Goal: Book appointment/travel/reservation

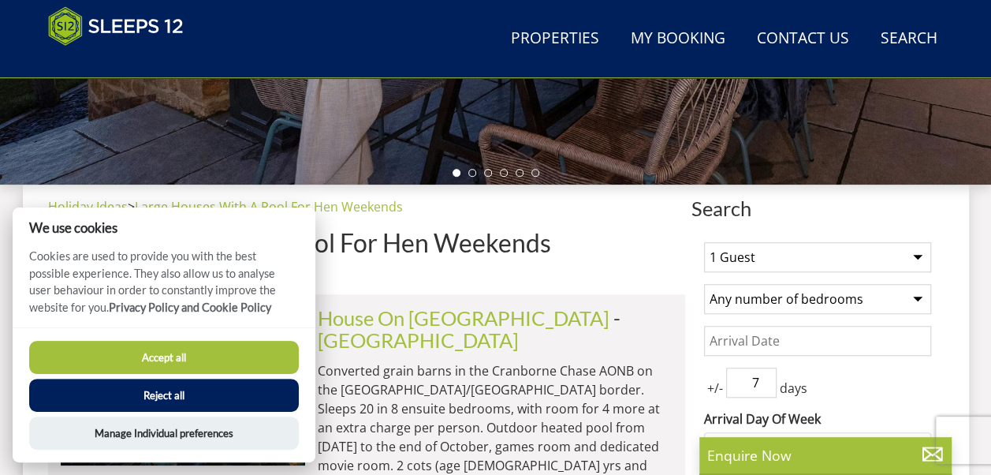
scroll to position [560, 0]
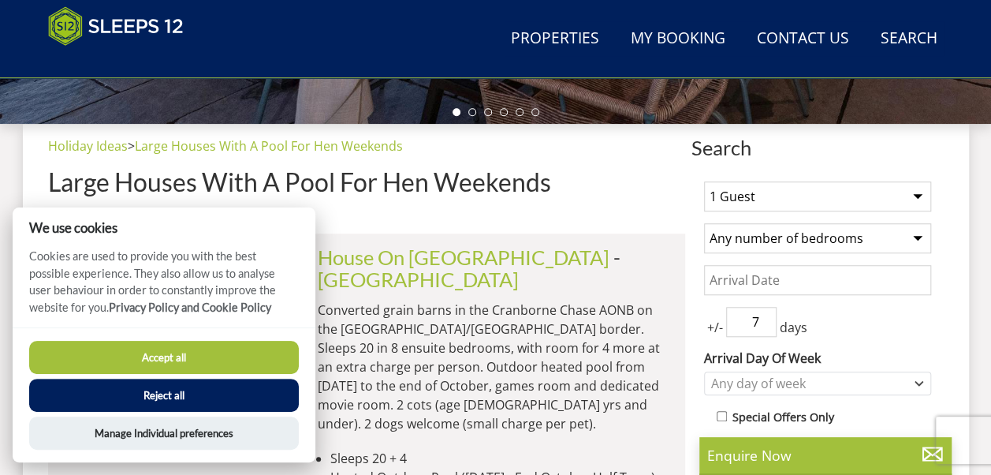
click at [253, 354] on button "Accept all" at bounding box center [164, 357] width 270 height 33
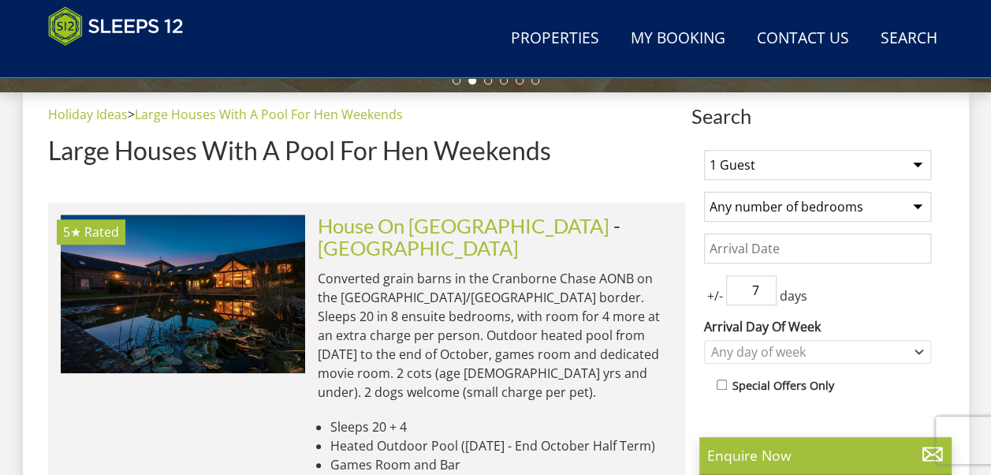
scroll to position [596, 0]
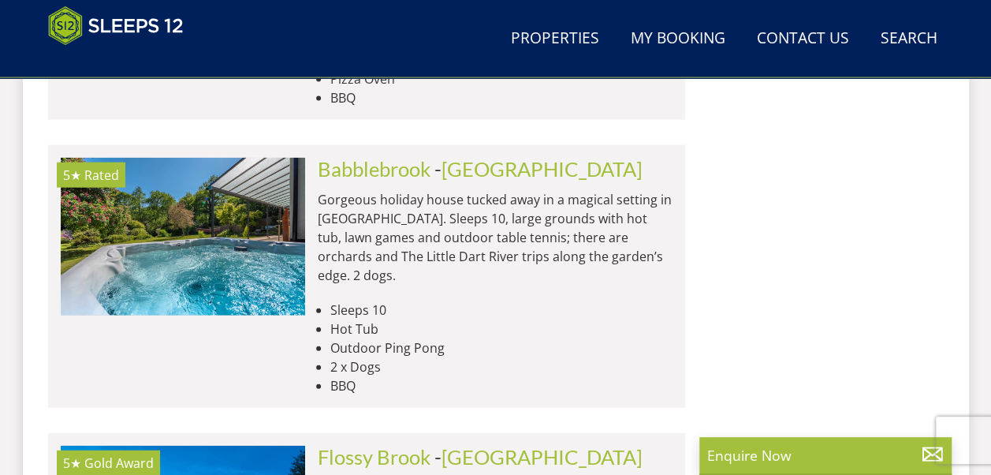
scroll to position [4668, 0]
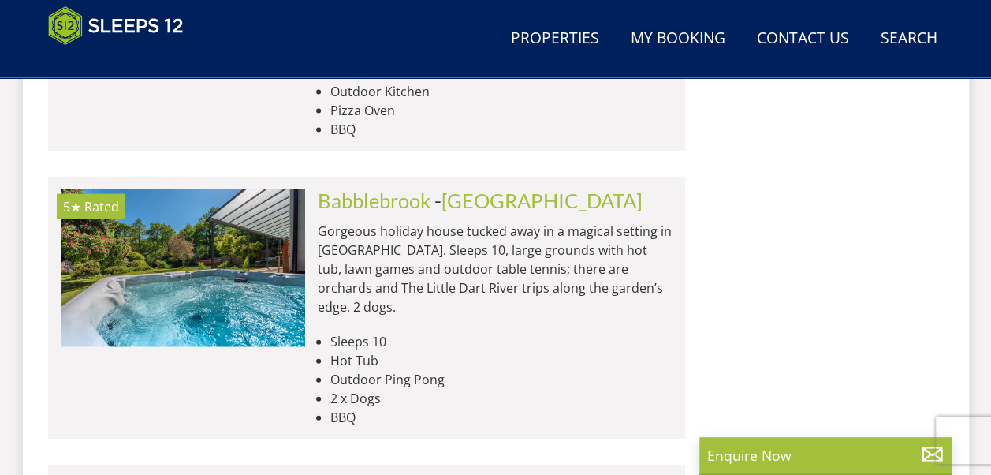
drag, startPoint x: 458, startPoint y: 148, endPoint x: 721, endPoint y: 195, distance: 267.5
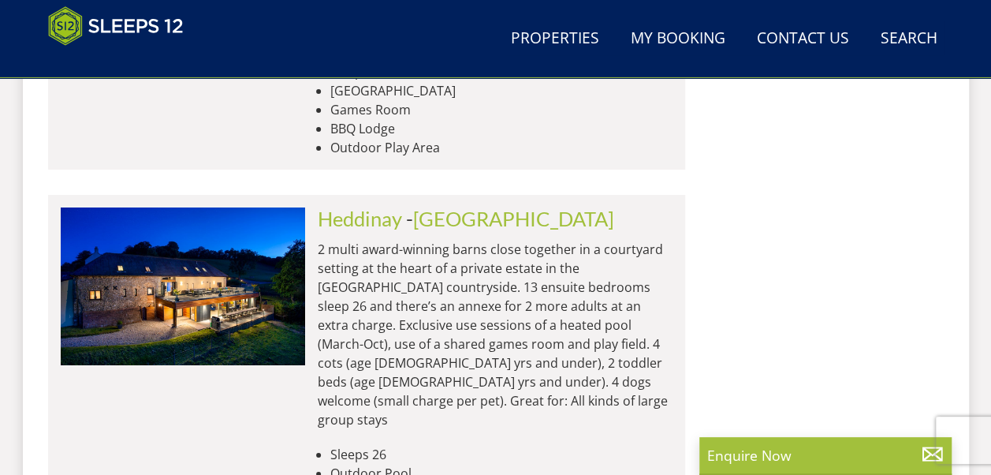
scroll to position [5583, 0]
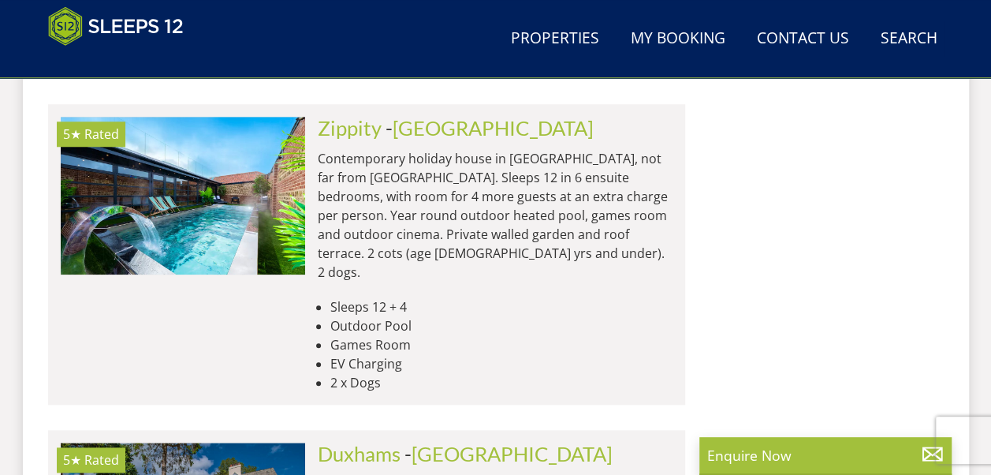
scroll to position [6655, 0]
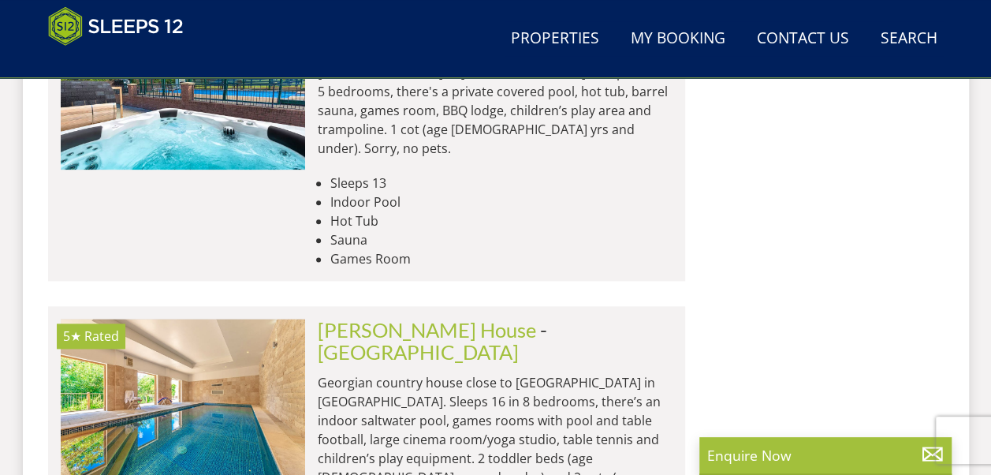
scroll to position [12740, 0]
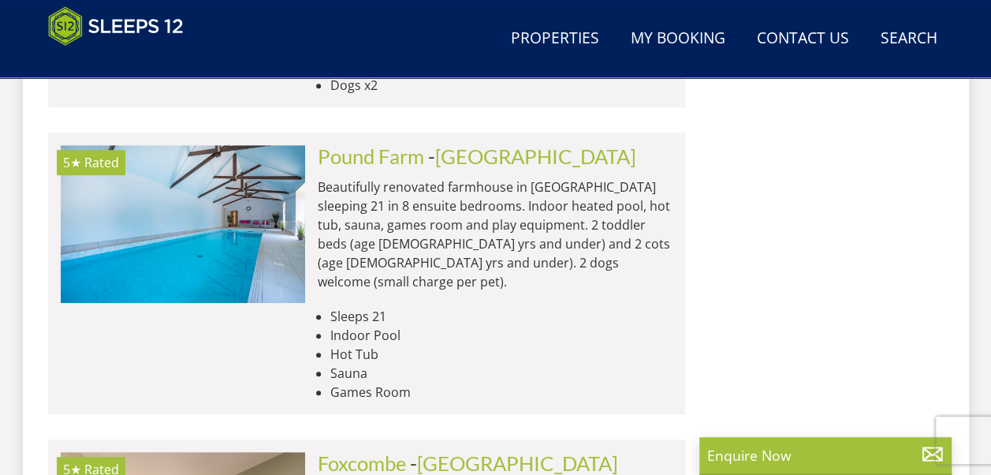
scroll to position [18162, 0]
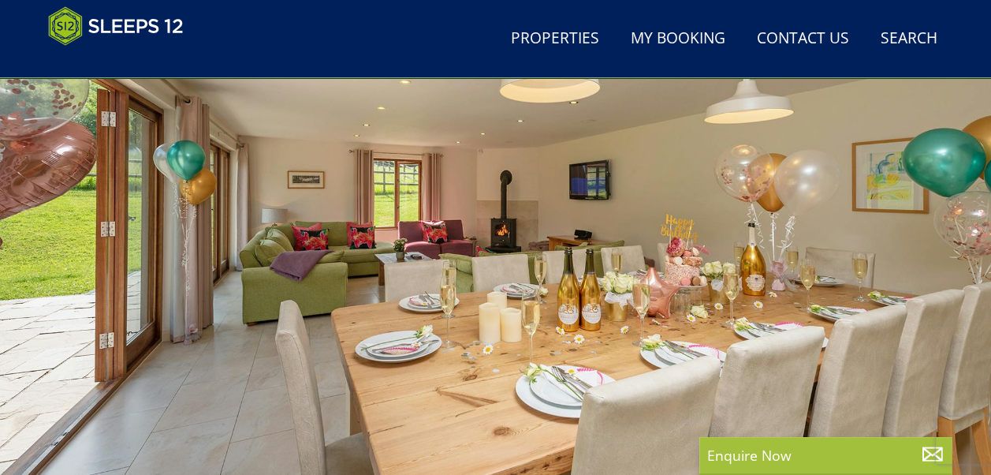
scroll to position [188, 0]
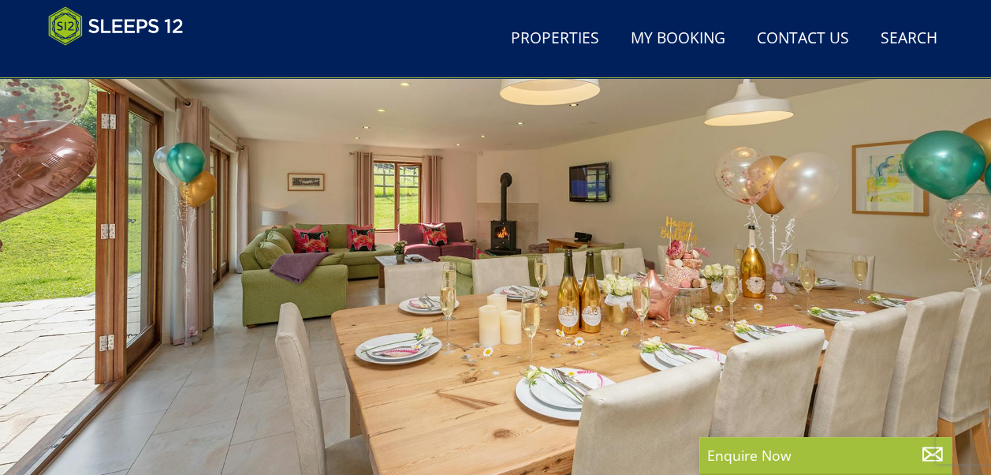
click at [786, 303] on div at bounding box center [495, 220] width 991 height 552
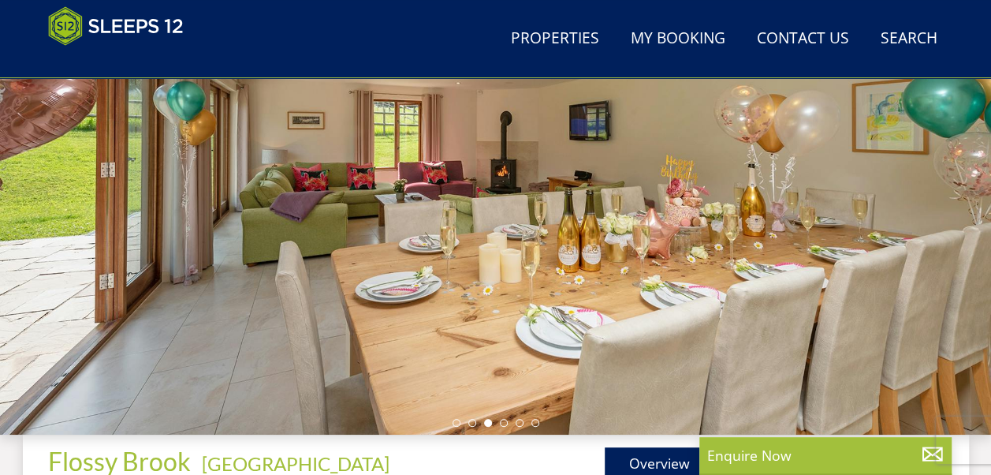
scroll to position [251, 0]
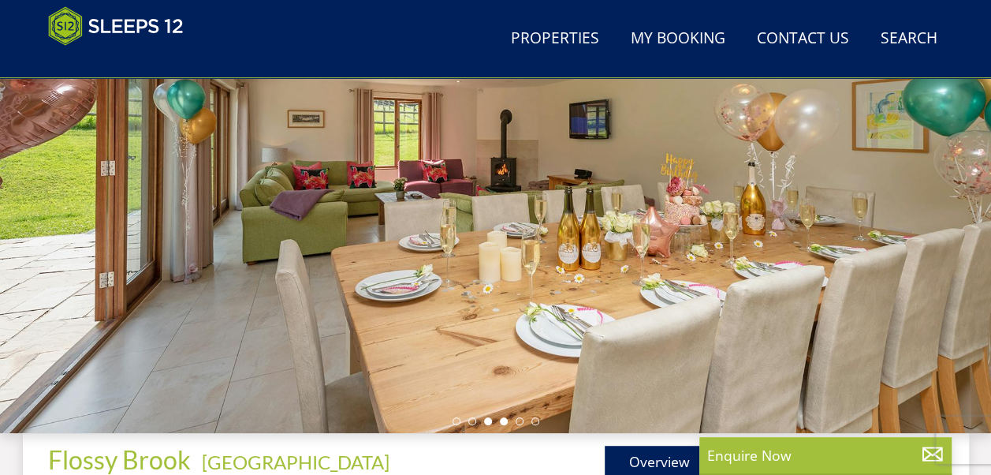
click at [505, 418] on li at bounding box center [504, 421] width 8 height 8
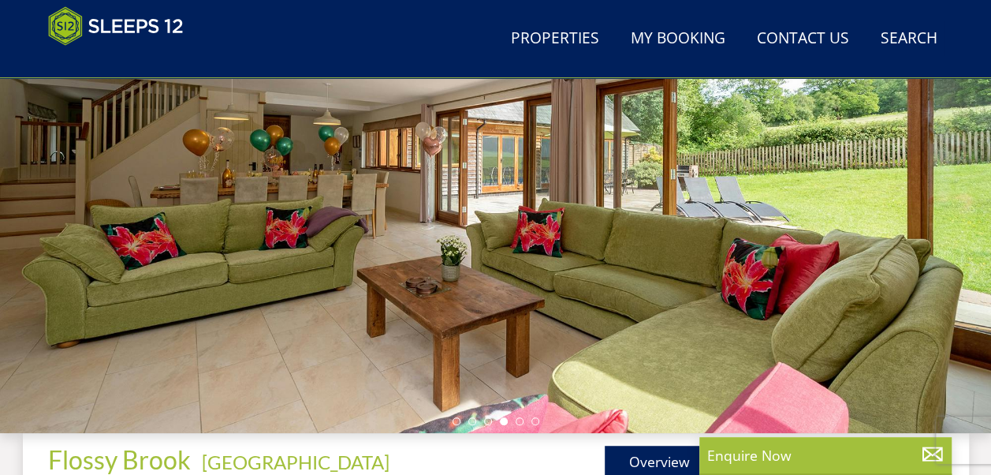
click at [512, 419] on ul at bounding box center [495, 421] width 87 height 8
click at [519, 419] on li at bounding box center [520, 421] width 8 height 8
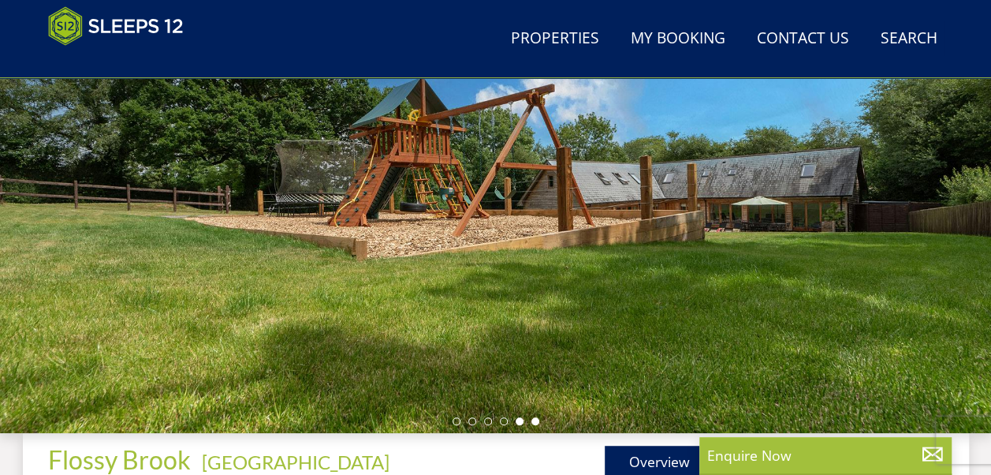
click at [531, 419] on li at bounding box center [535, 421] width 8 height 8
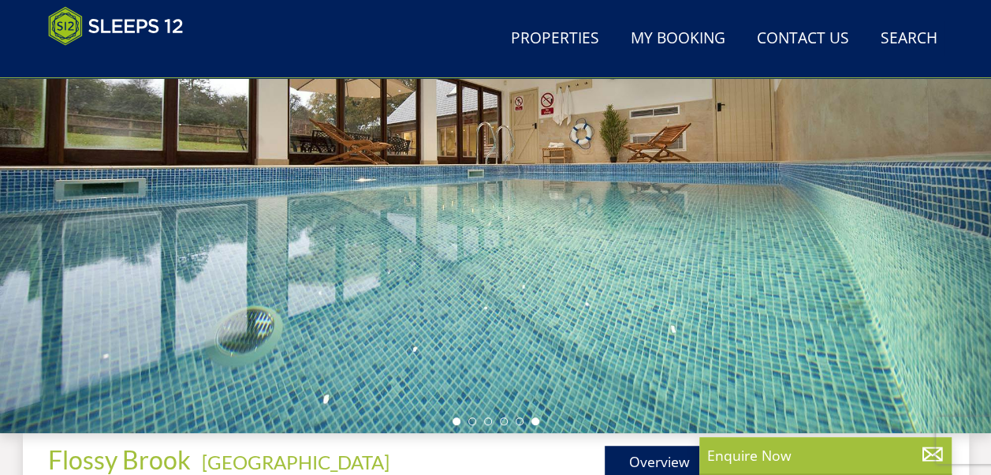
click at [456, 418] on li at bounding box center [456, 421] width 8 height 8
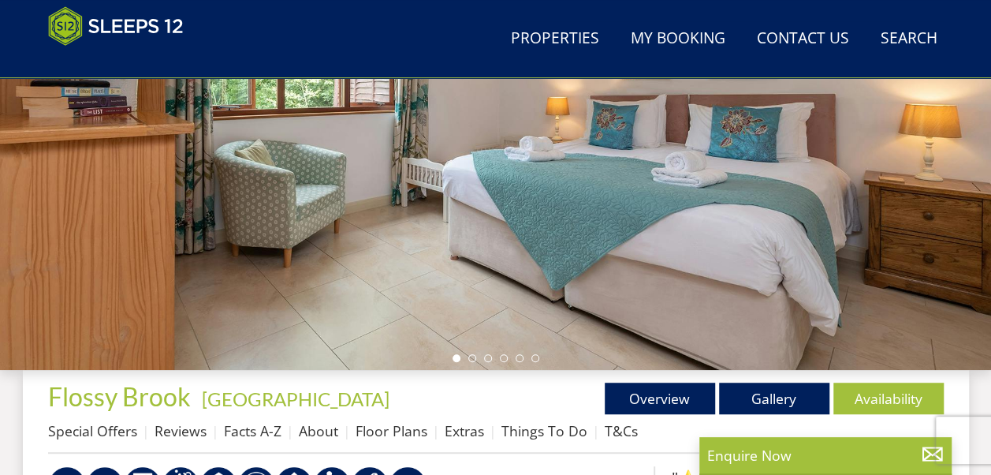
scroll to position [440, 0]
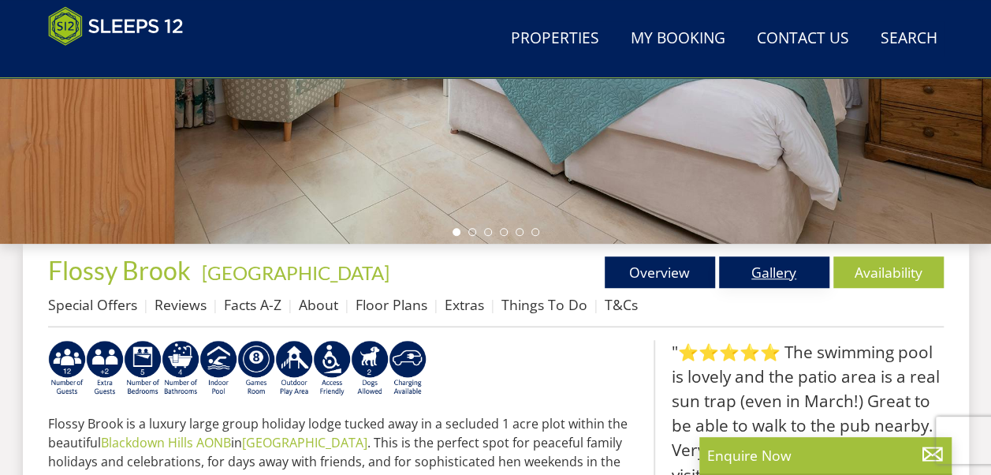
click at [787, 279] on link "Gallery" at bounding box center [774, 272] width 110 height 32
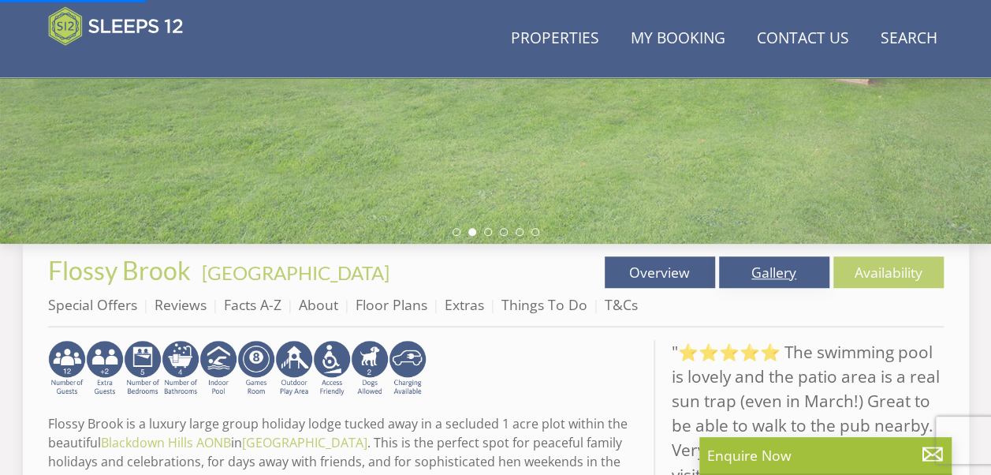
click at [790, 277] on link "Gallery" at bounding box center [774, 272] width 110 height 32
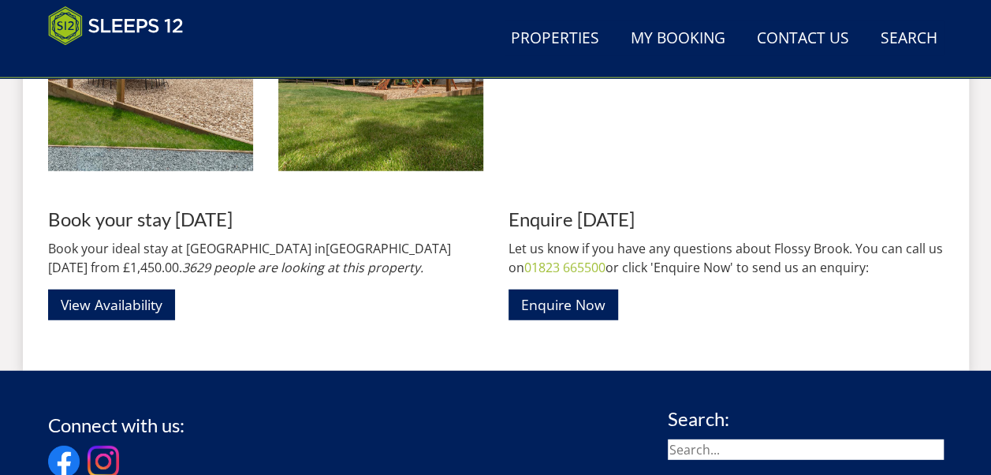
scroll to position [1987, 0]
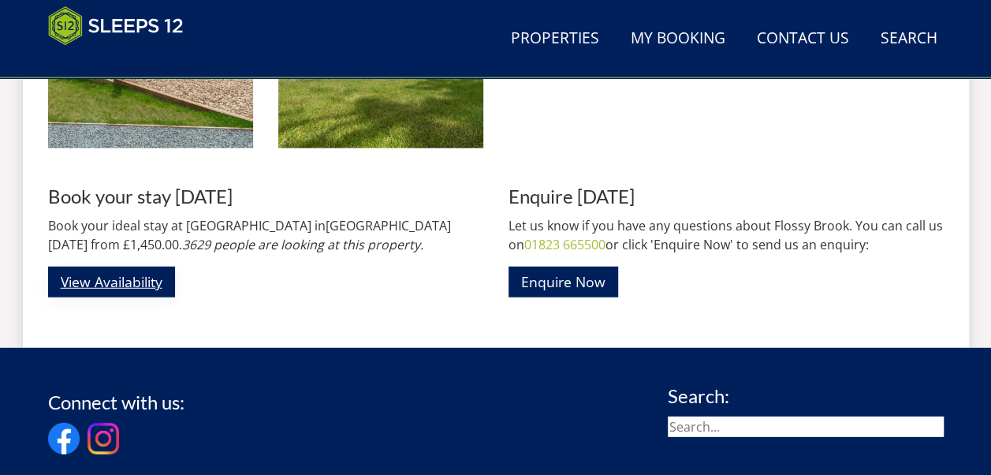
click at [136, 285] on link "View Availability" at bounding box center [111, 281] width 127 height 31
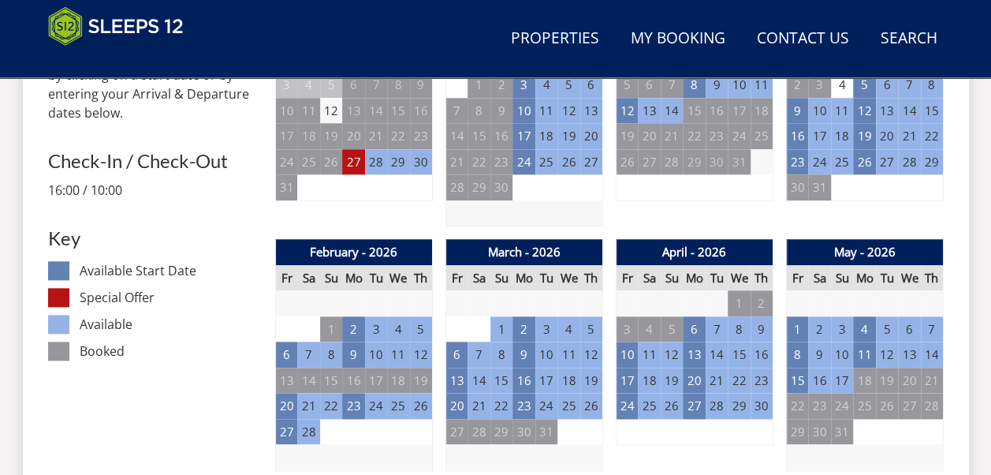
scroll to position [851, 0]
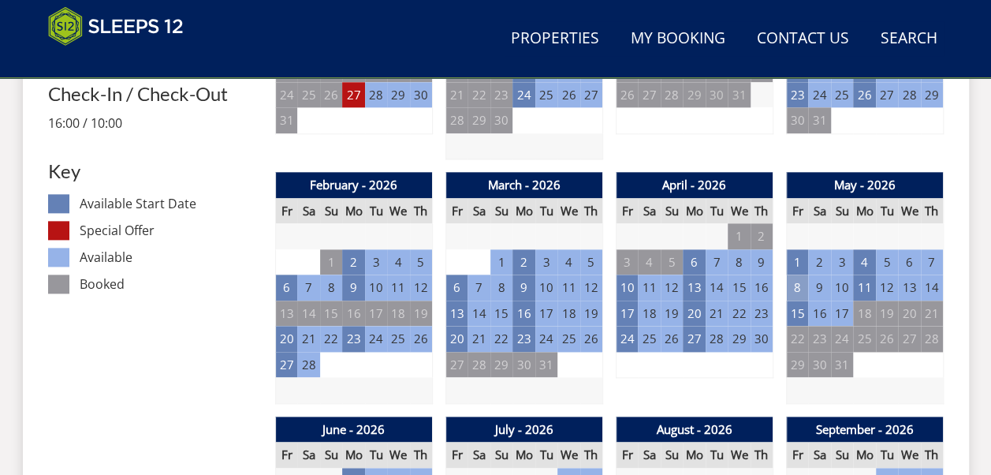
click at [798, 285] on td "8" at bounding box center [797, 287] width 22 height 26
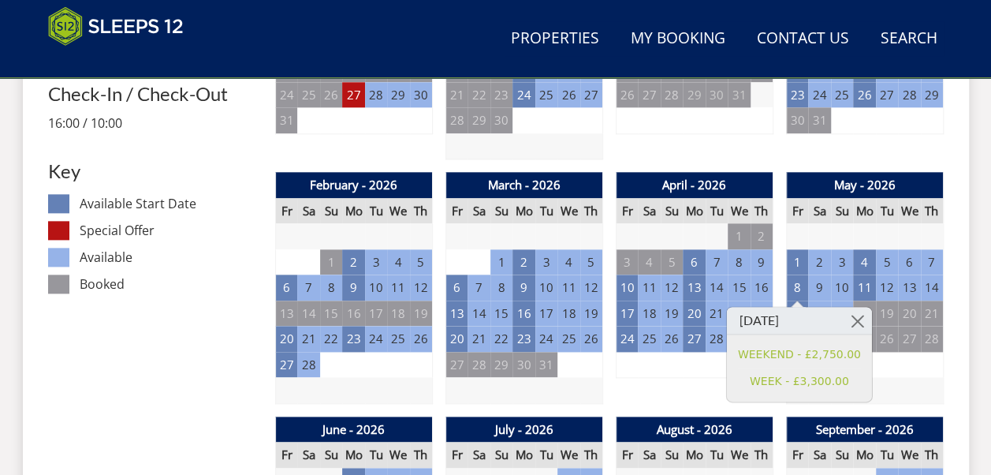
click at [842, 287] on td "10" at bounding box center [842, 287] width 22 height 26
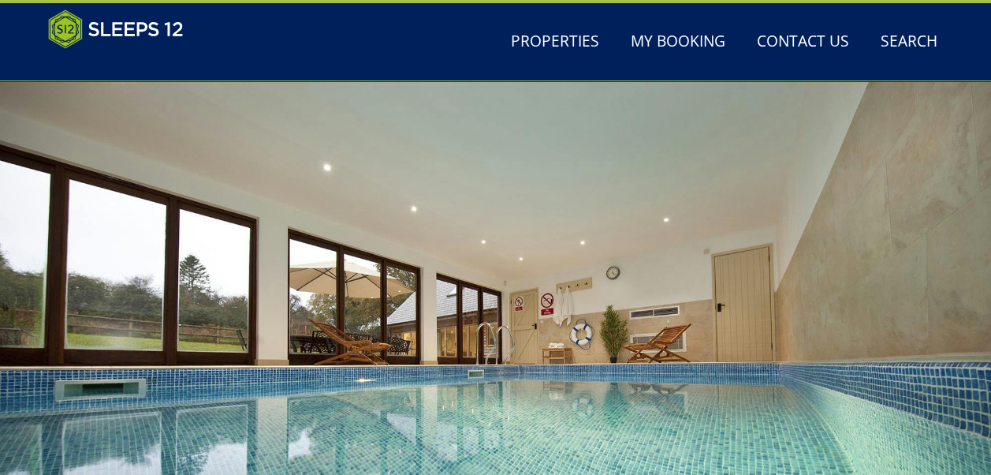
scroll to position [0, 0]
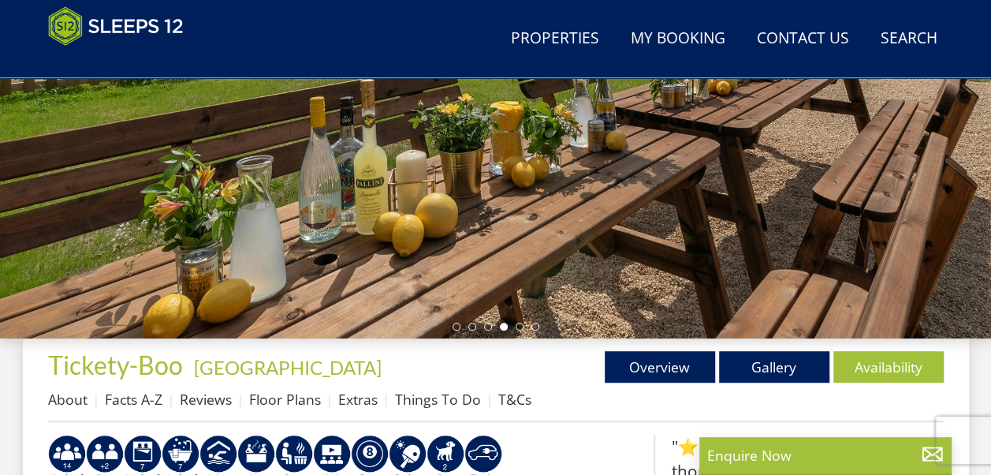
scroll to position [411, 0]
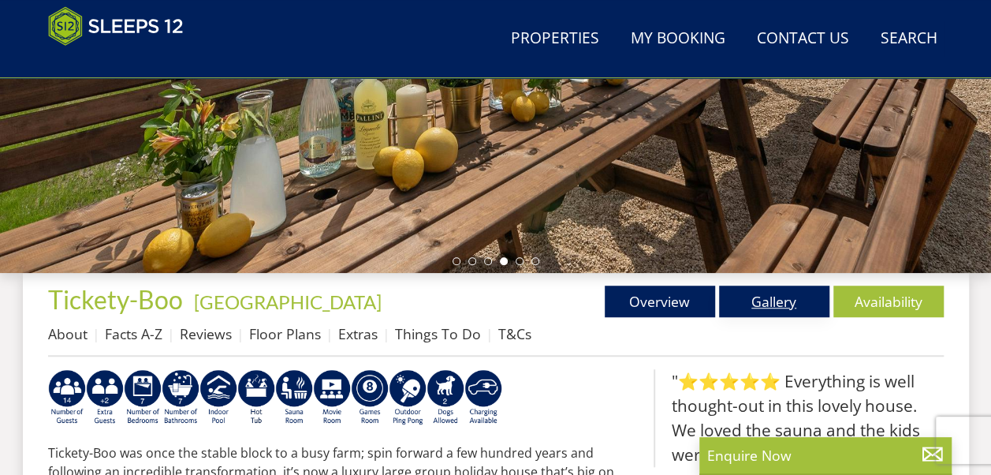
click at [784, 289] on link "Gallery" at bounding box center [774, 301] width 110 height 32
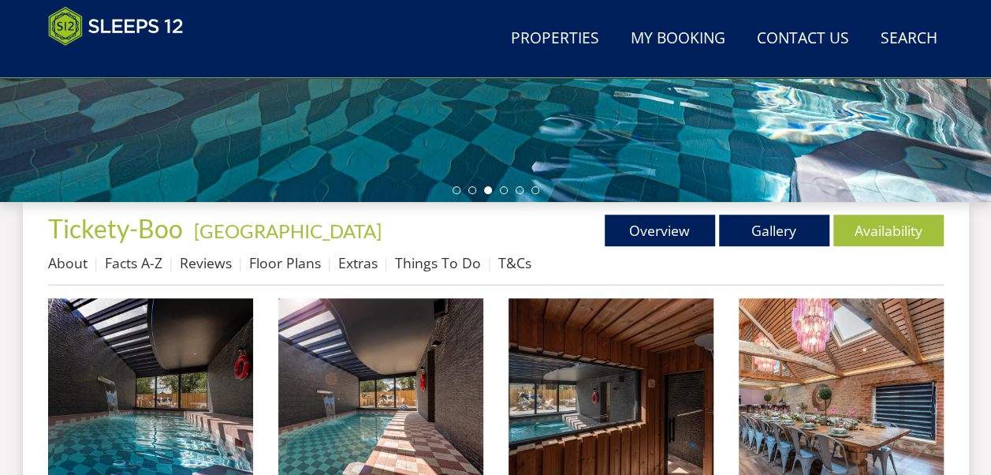
scroll to position [501, 0]
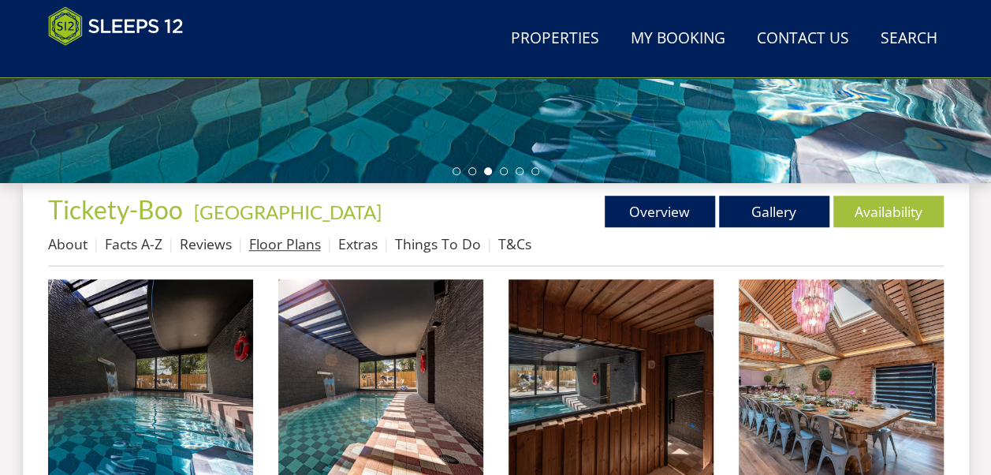
click at [291, 244] on link "Floor Plans" at bounding box center [285, 243] width 72 height 19
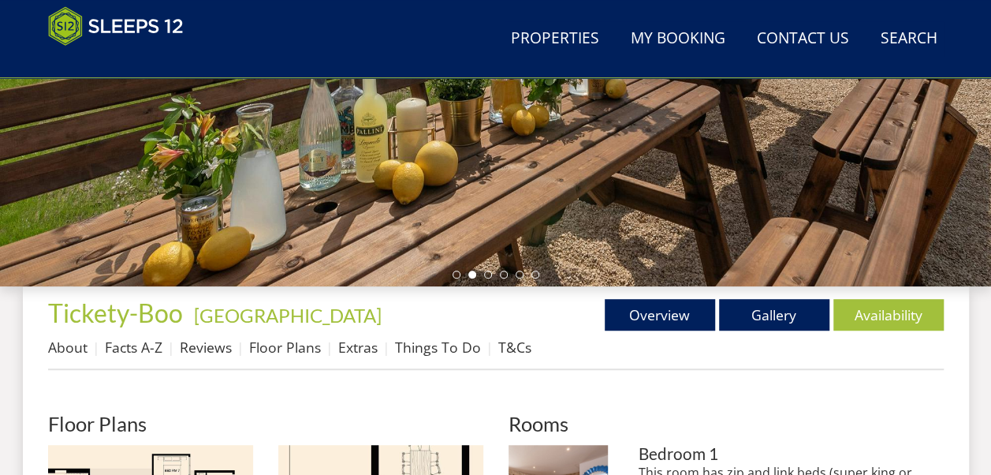
scroll to position [348, 0]
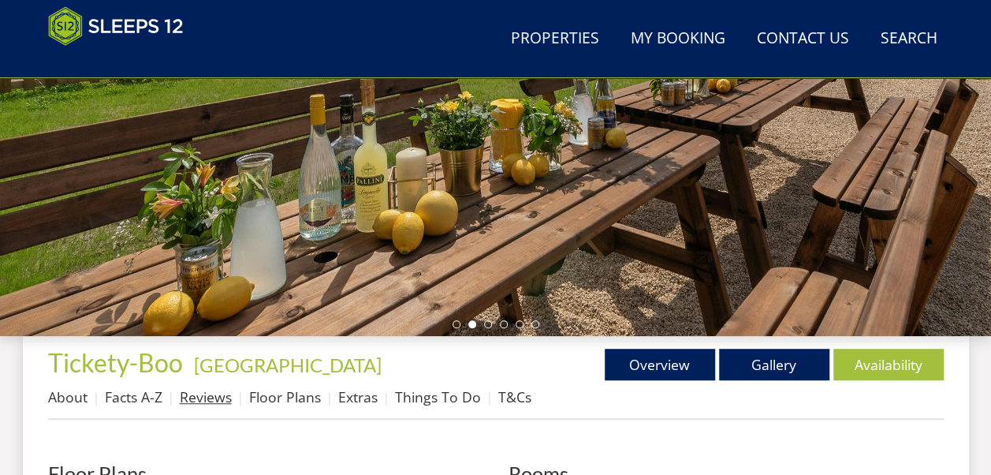
click at [229, 394] on link "Reviews" at bounding box center [206, 396] width 52 height 19
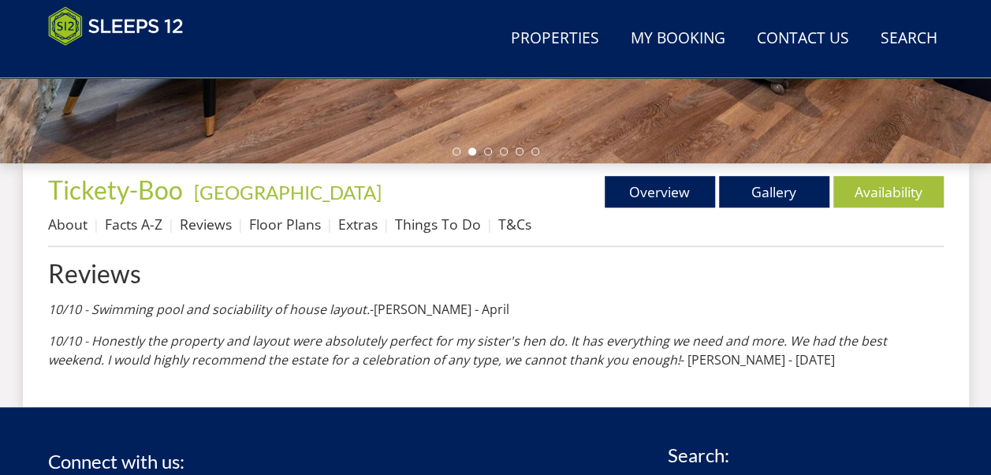
scroll to position [527, 0]
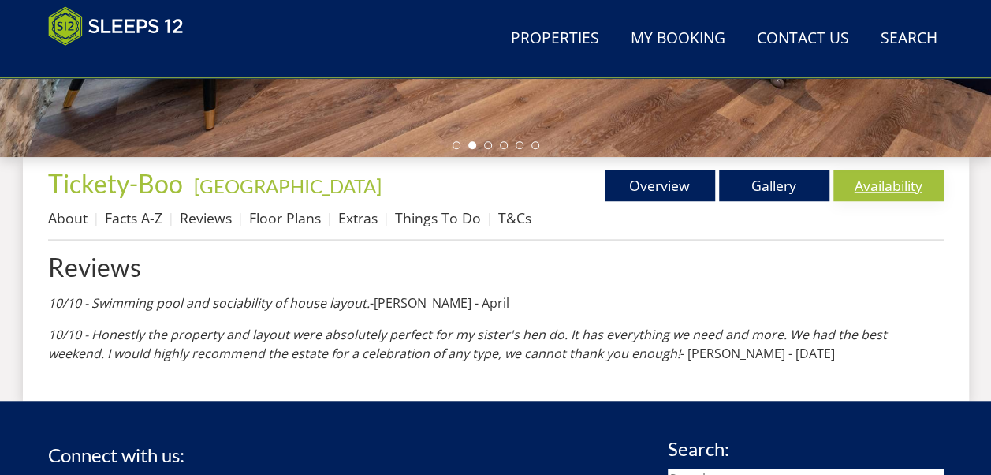
click at [889, 186] on link "Availability" at bounding box center [888, 185] width 110 height 32
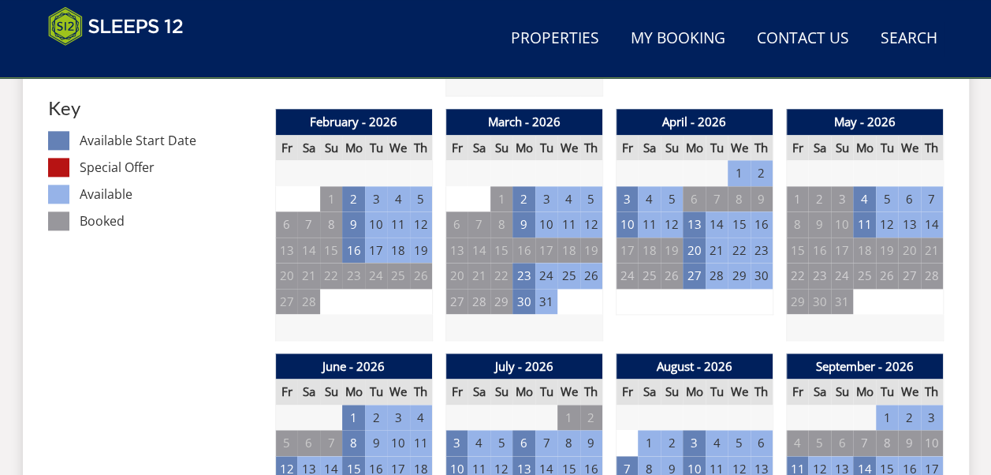
scroll to position [954, 0]
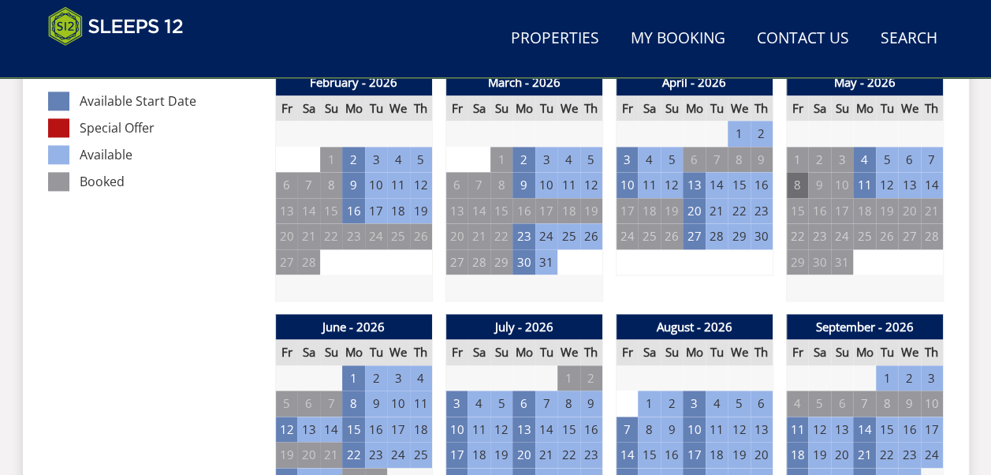
click at [799, 186] on td "8" at bounding box center [797, 185] width 22 height 26
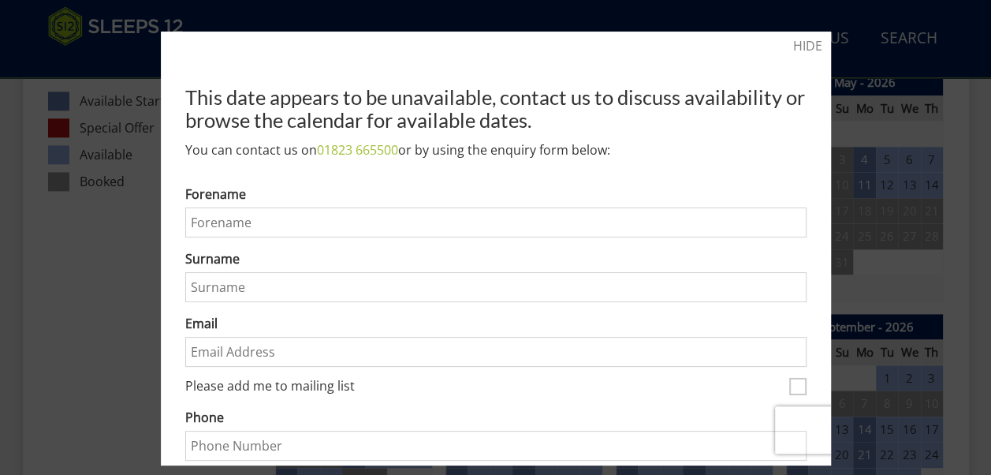
click at [966, 249] on div at bounding box center [495, 237] width 991 height 475
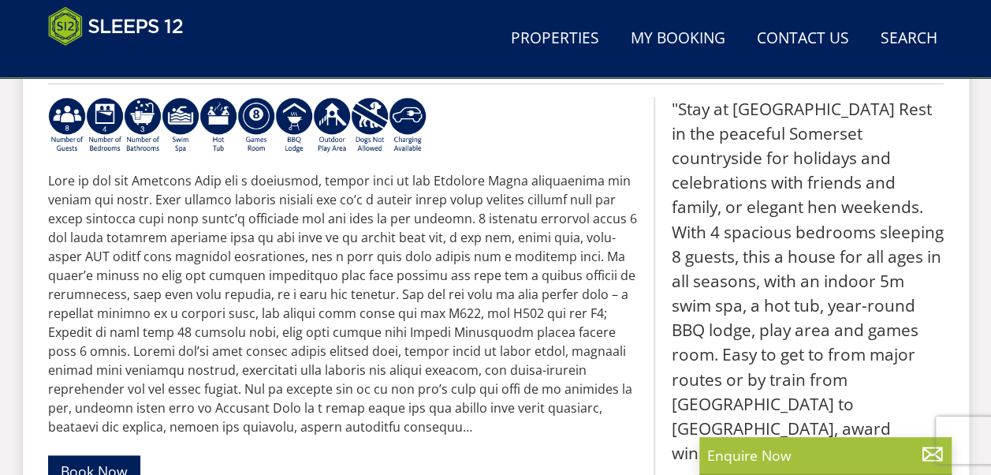
scroll to position [726, 0]
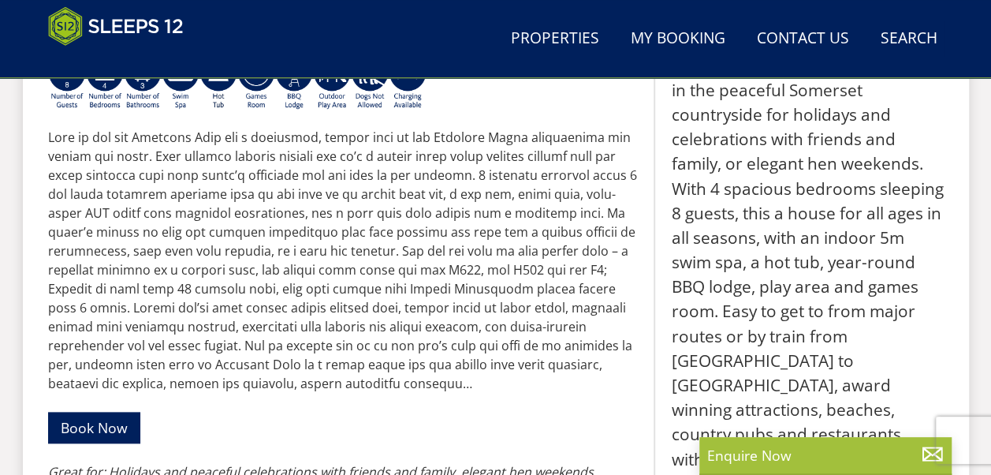
click at [642, 296] on div "Properties [GEOGRAPHIC_DATA] - [GEOGRAPHIC_DATA] Overview Gallery Availability …" at bounding box center [495, 308] width 895 height 702
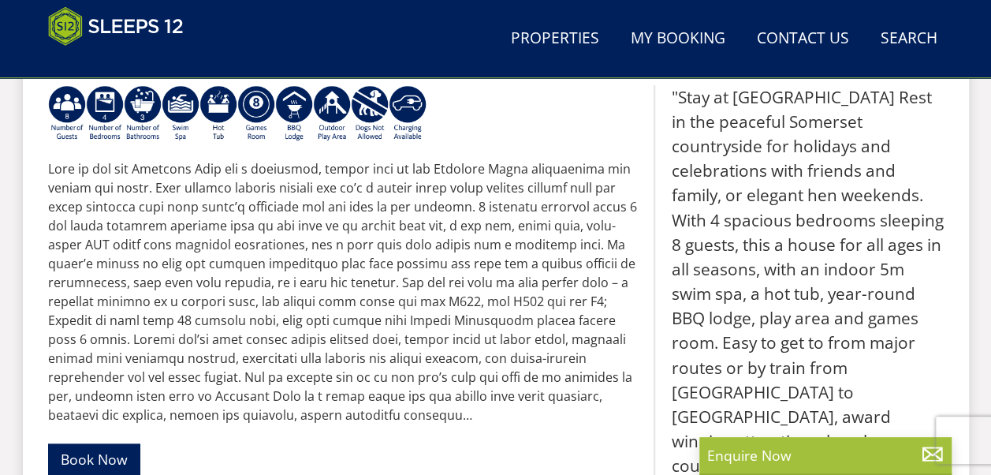
scroll to position [568, 0]
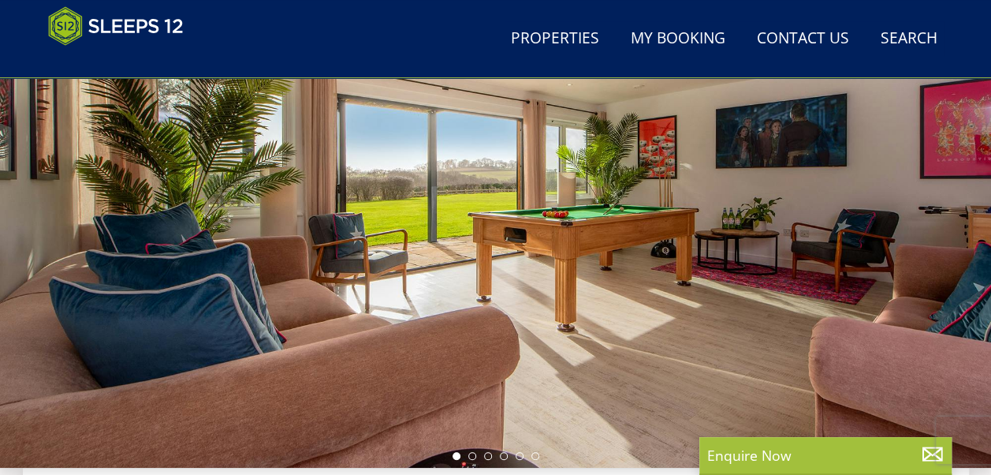
scroll to position [219, 0]
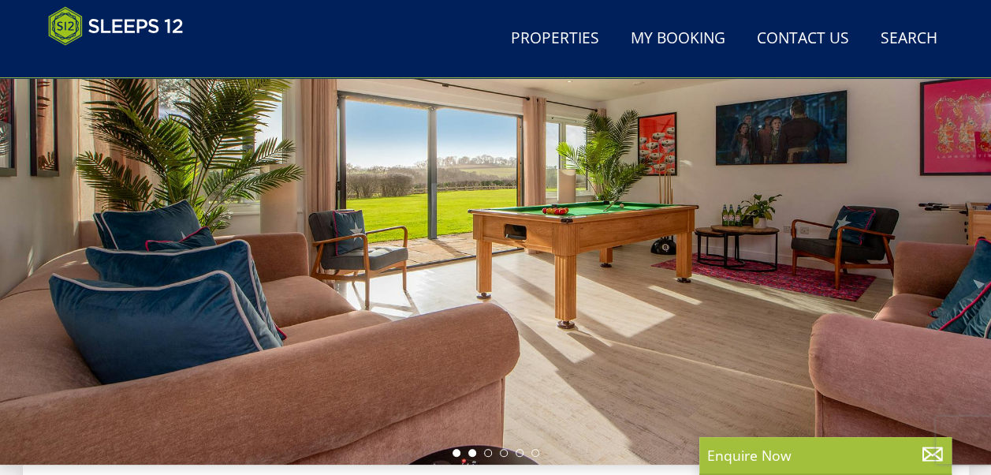
click at [468, 449] on li at bounding box center [472, 453] width 8 height 8
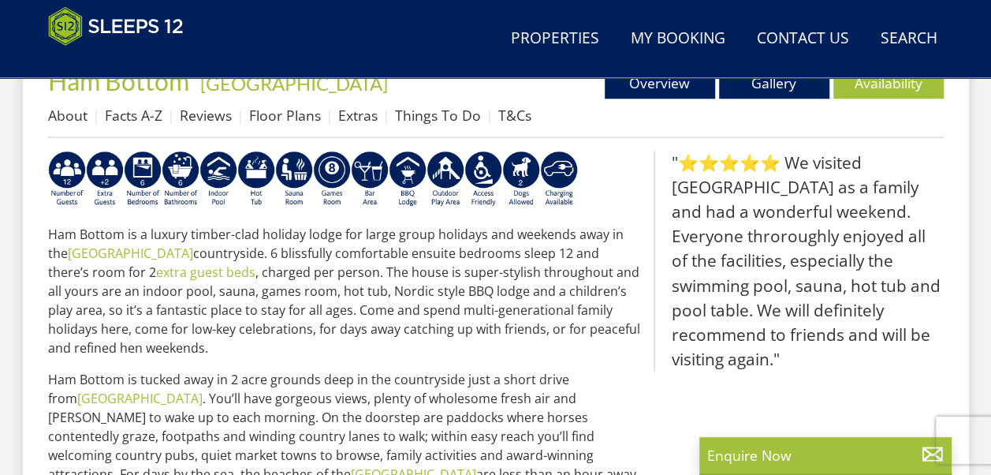
scroll to position [661, 0]
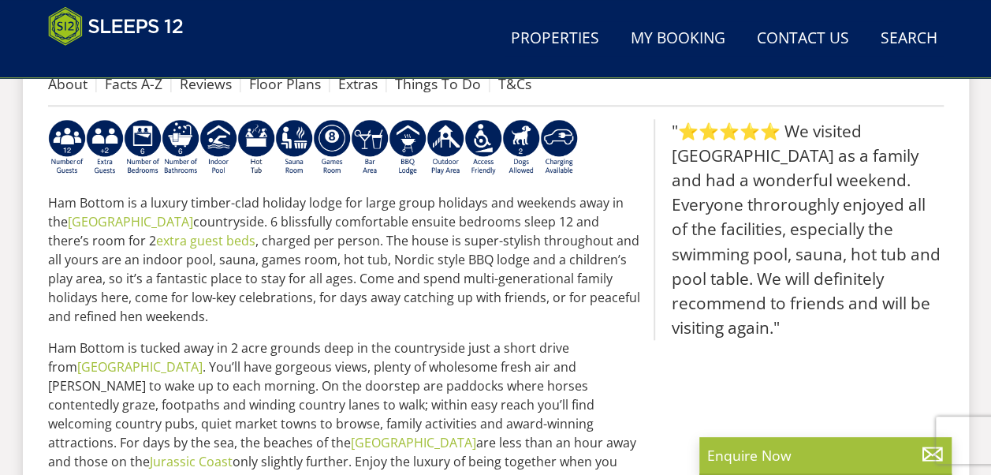
click at [563, 293] on p "Ham Bottom is a luxury timber-clad holiday lodge for large group holidays and w…" at bounding box center [344, 259] width 593 height 132
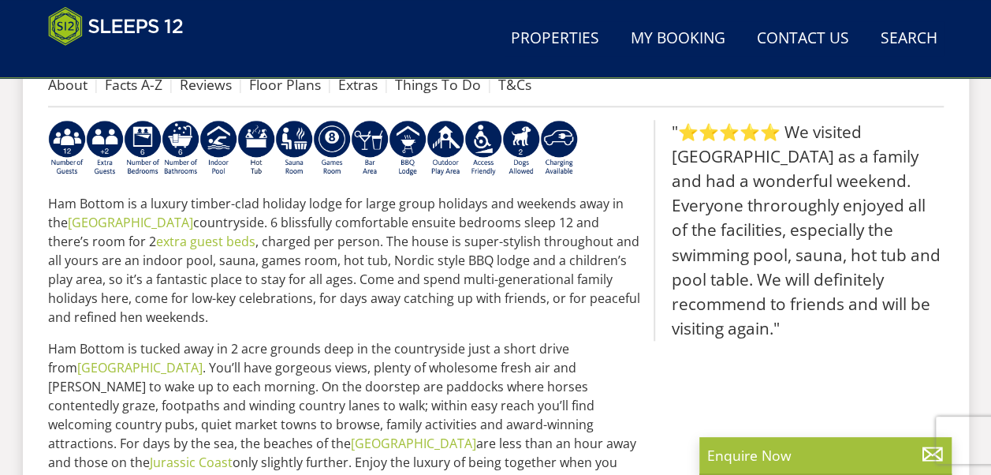
scroll to position [566, 0]
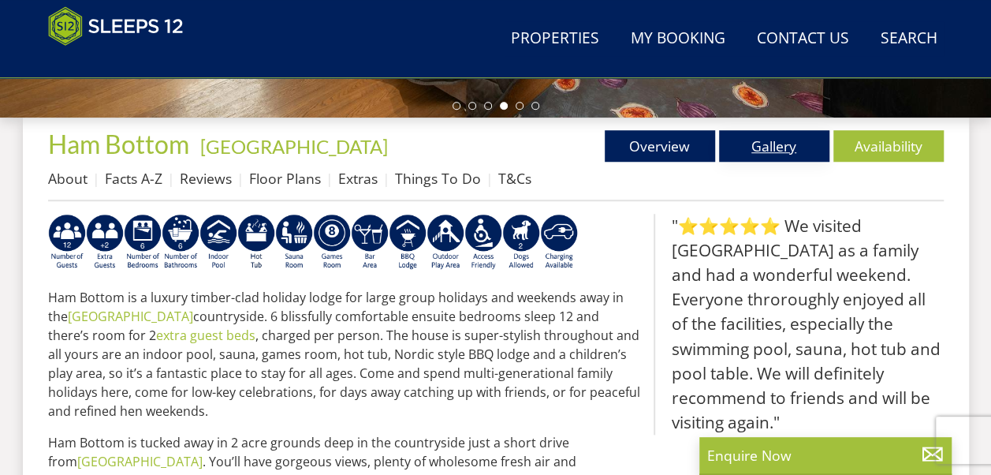
click at [771, 151] on link "Gallery" at bounding box center [774, 146] width 110 height 32
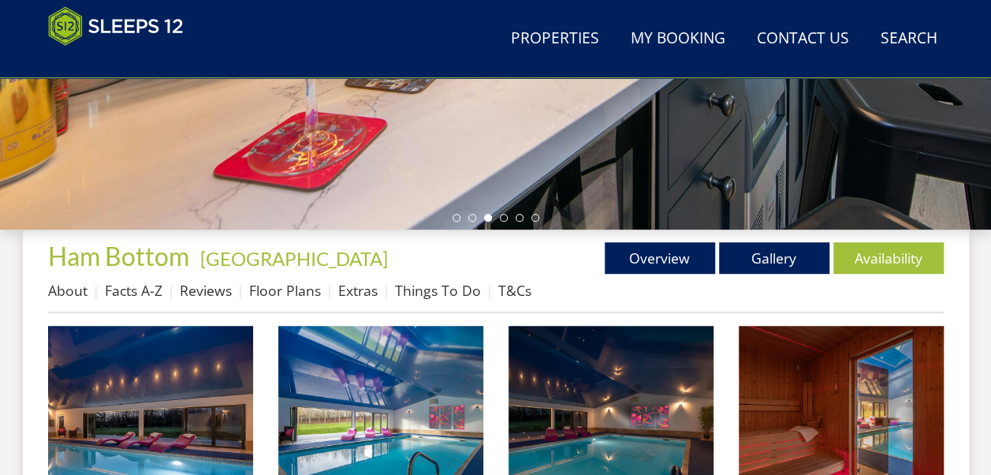
scroll to position [495, 0]
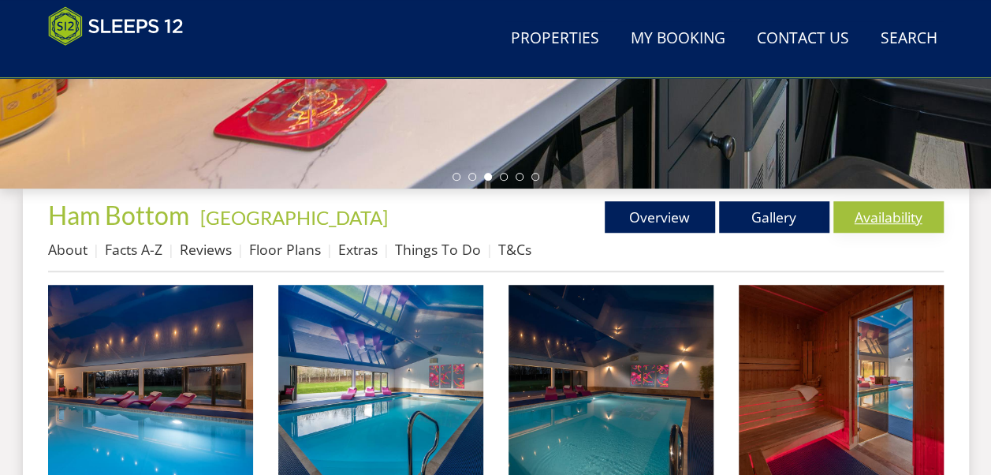
click at [884, 214] on link "Availability" at bounding box center [888, 217] width 110 height 32
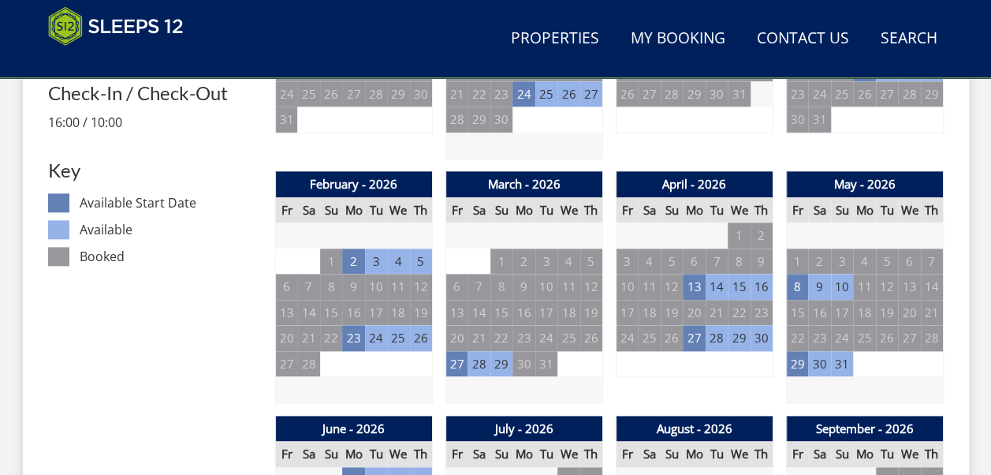
scroll to position [943, 0]
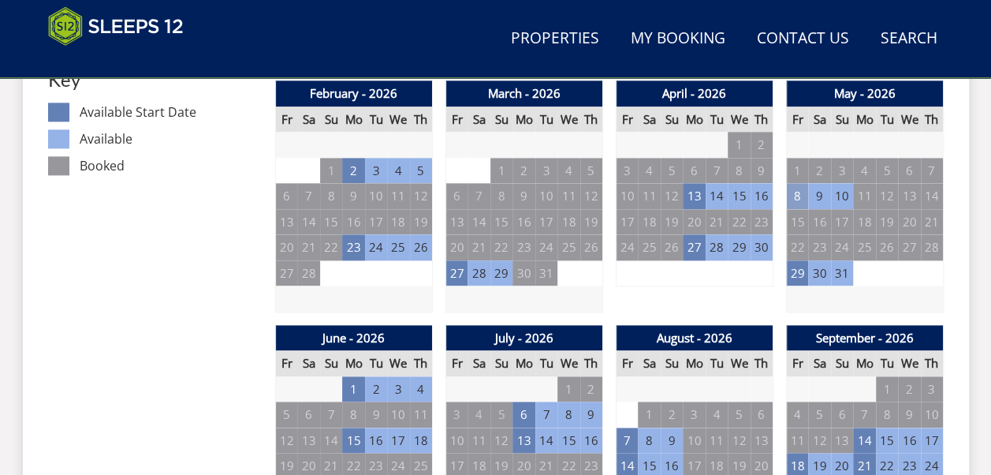
click at [791, 195] on td "8" at bounding box center [797, 196] width 22 height 26
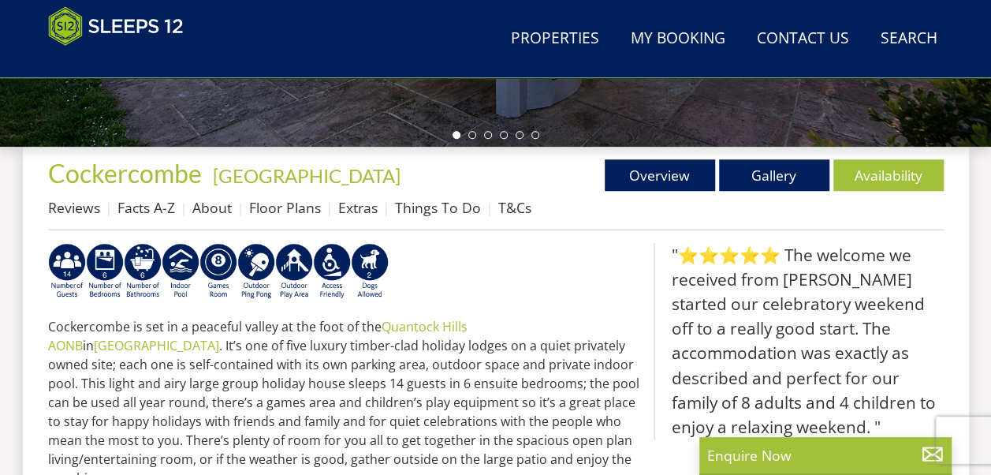
scroll to position [663, 0]
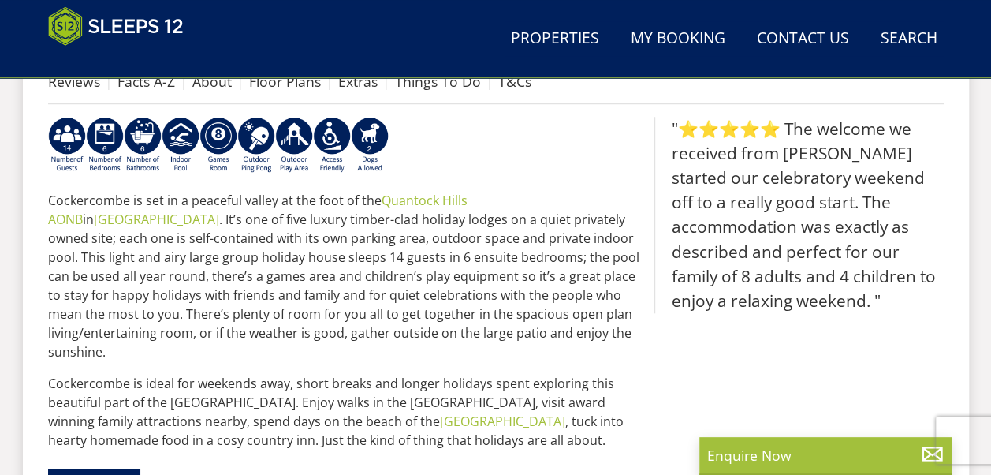
click at [601, 301] on p "Cockercombe is set in a peaceful valley at the foot of the [GEOGRAPHIC_DATA] in…" at bounding box center [344, 276] width 593 height 170
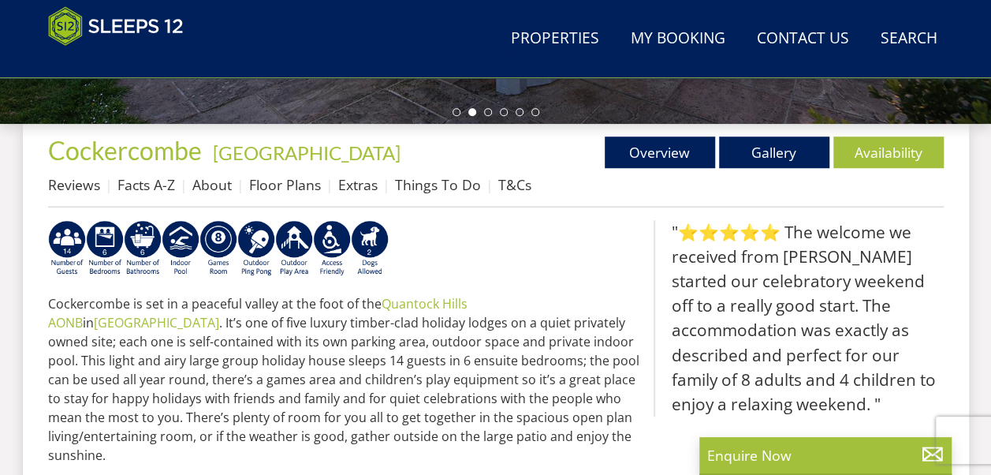
scroll to position [537, 0]
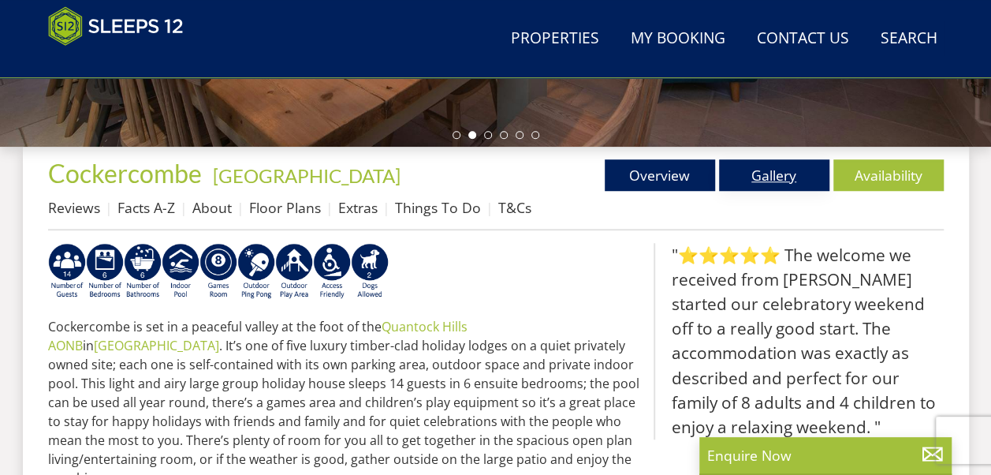
click at [790, 170] on link "Gallery" at bounding box center [774, 175] width 110 height 32
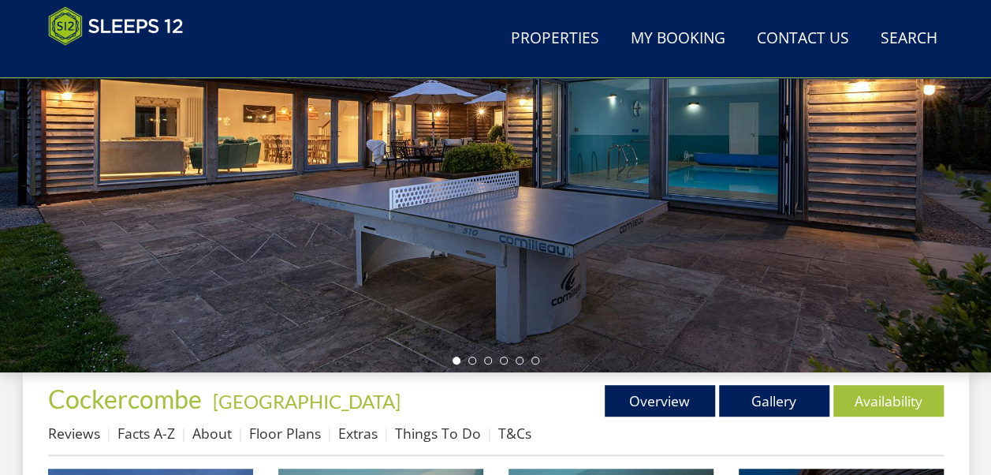
scroll to position [274, 0]
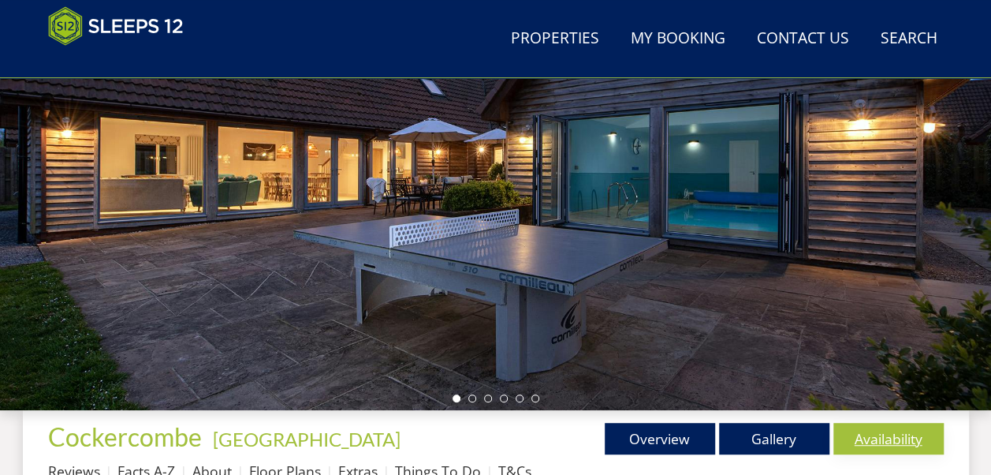
click at [897, 441] on link "Availability" at bounding box center [888, 439] width 110 height 32
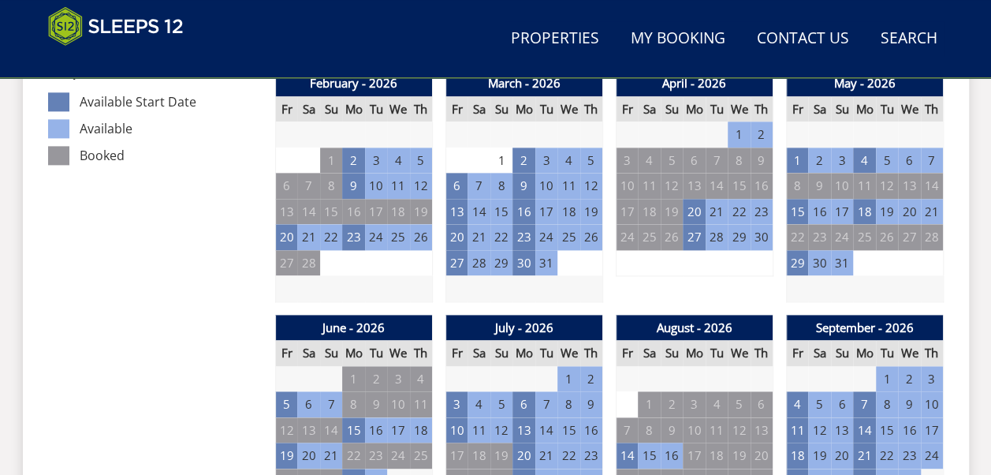
scroll to position [919, 0]
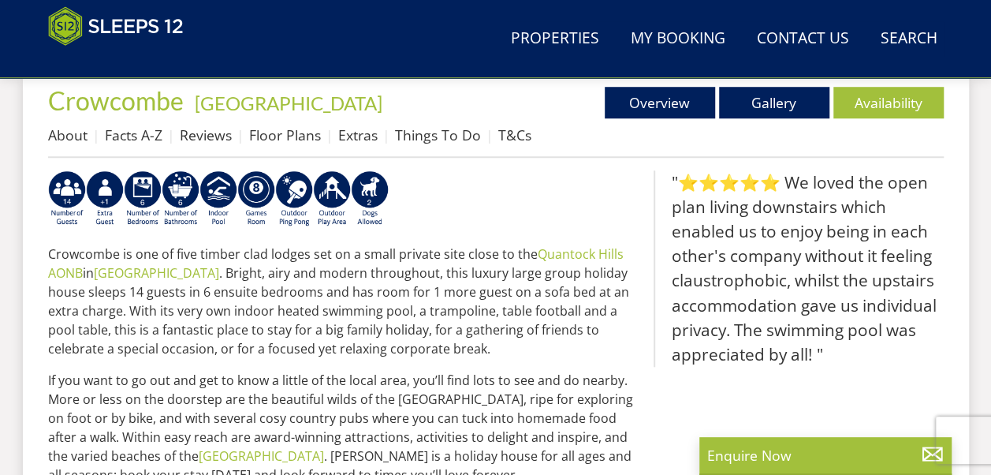
scroll to position [619, 0]
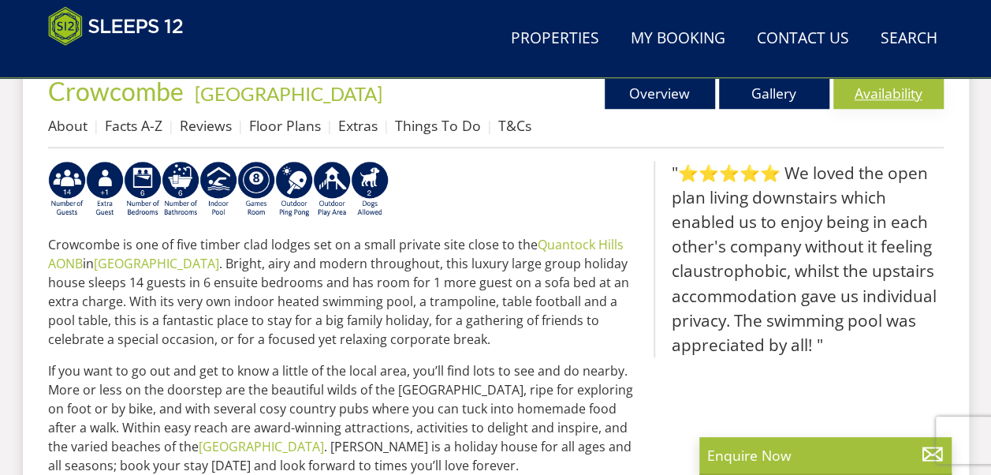
click at [900, 103] on link "Availability" at bounding box center [888, 93] width 110 height 32
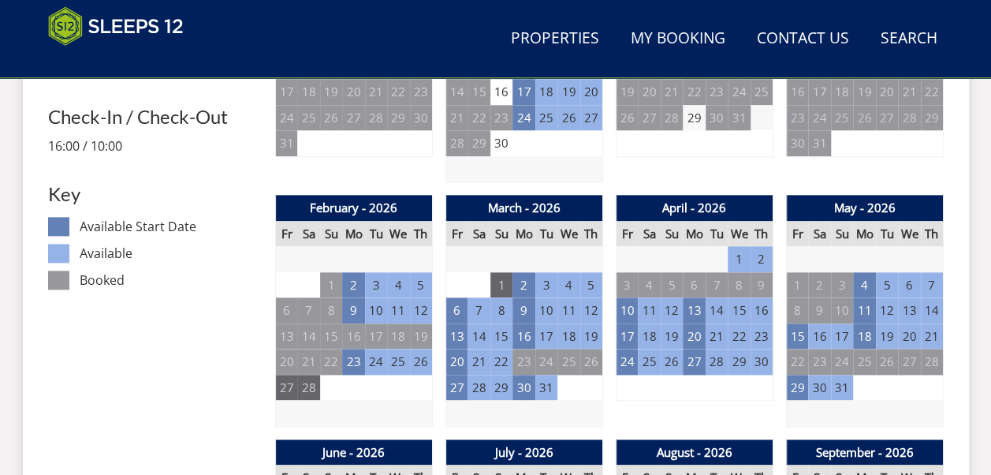
scroll to position [631, 0]
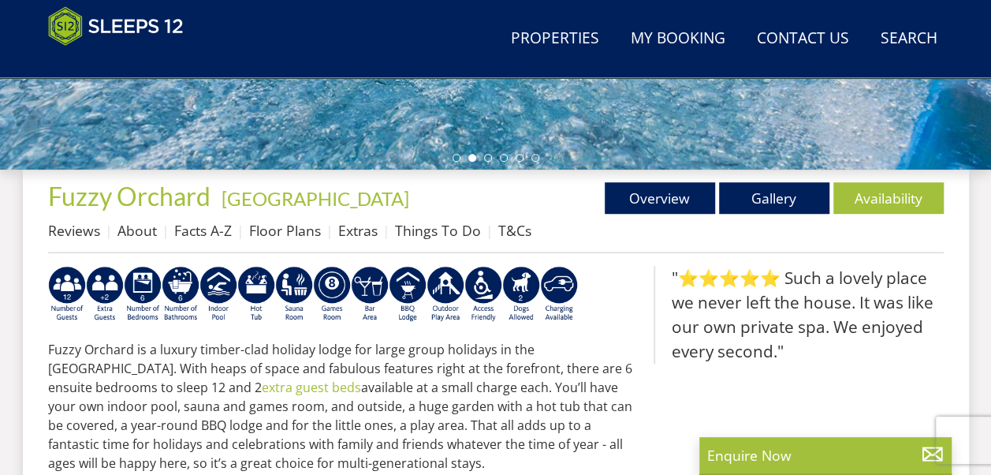
scroll to position [512, 0]
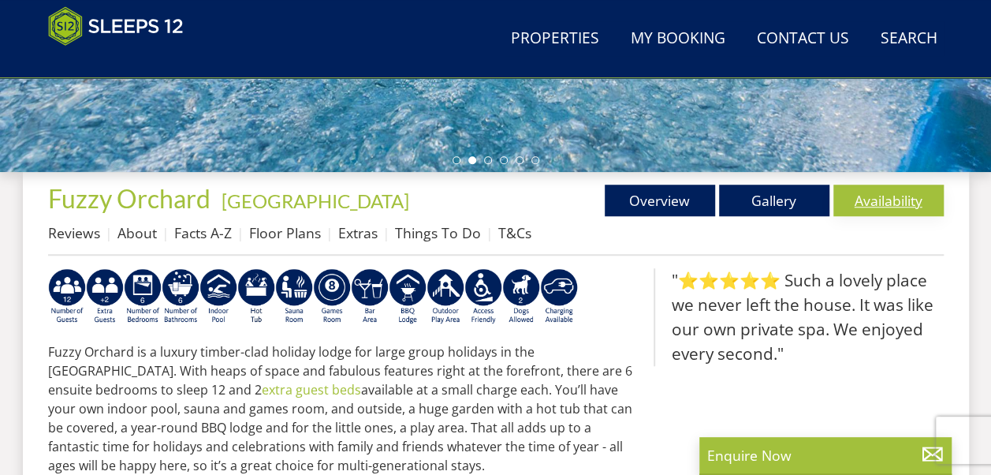
click at [897, 194] on link "Availability" at bounding box center [888, 200] width 110 height 32
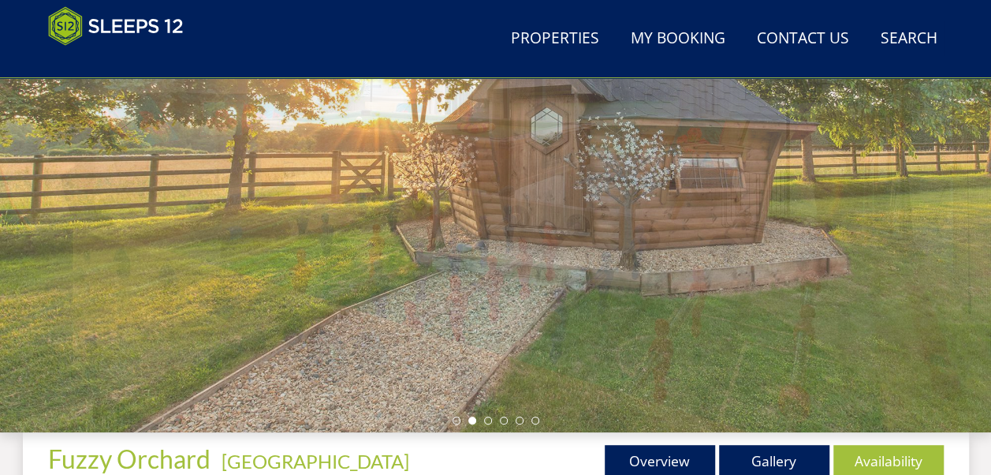
scroll to position [255, 0]
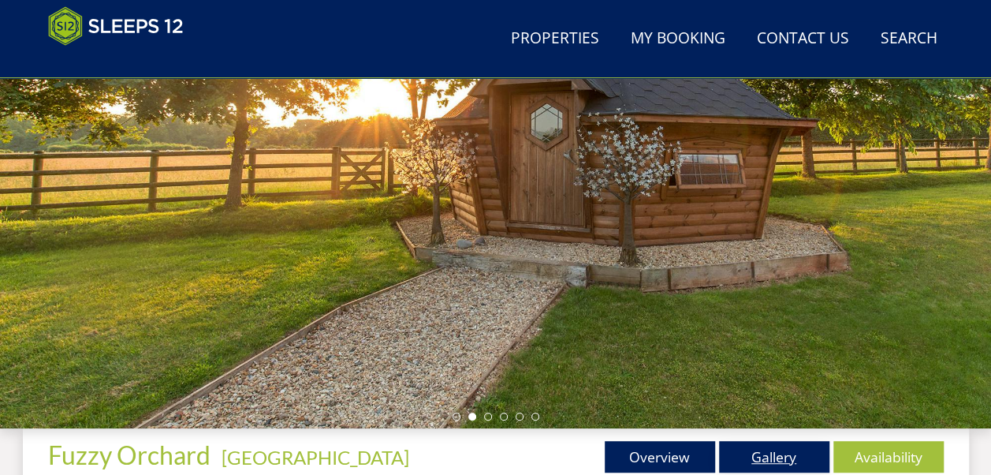
click at [763, 451] on link "Gallery" at bounding box center [774, 457] width 110 height 32
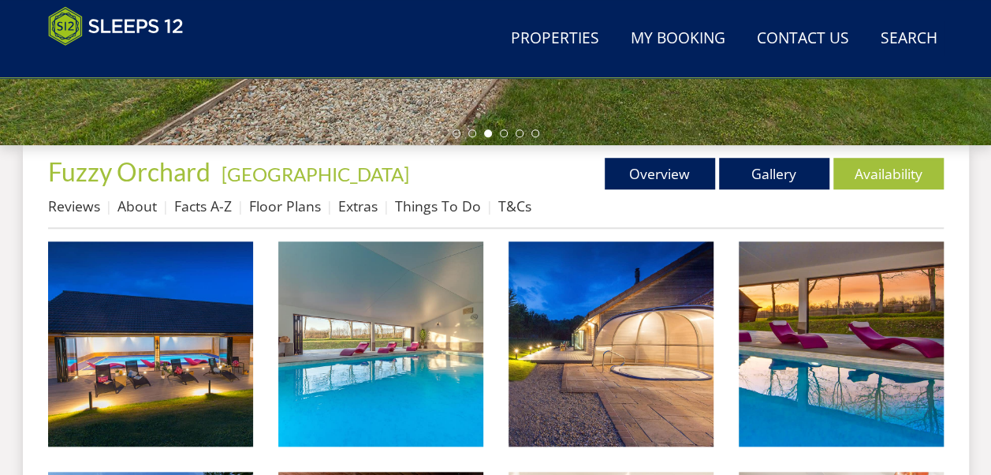
scroll to position [527, 0]
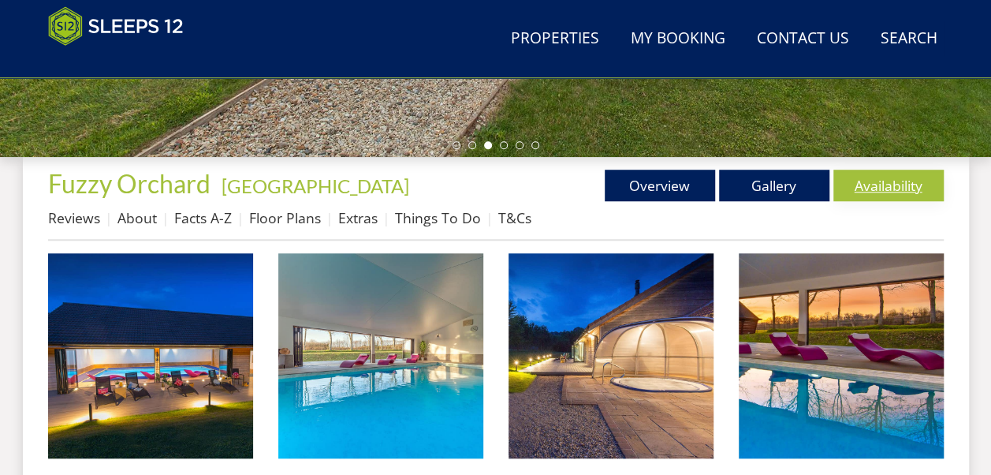
click at [864, 191] on link "Availability" at bounding box center [888, 185] width 110 height 32
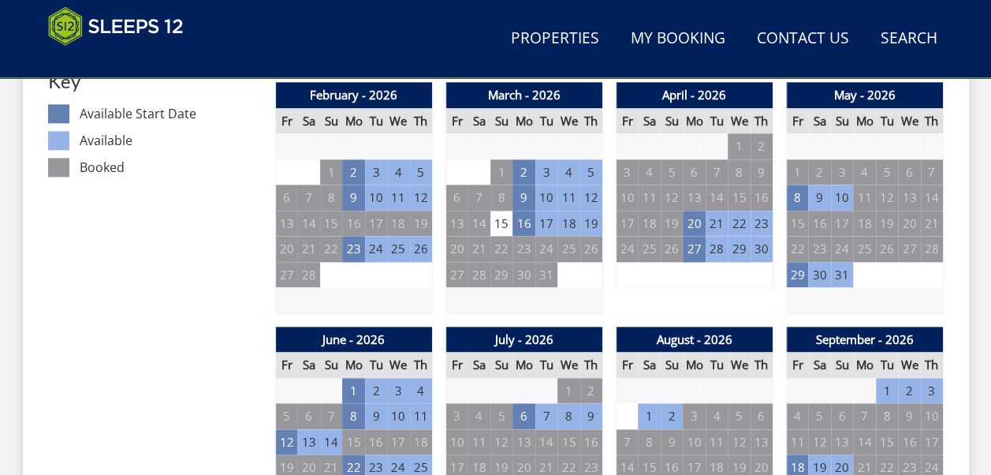
scroll to position [946, 0]
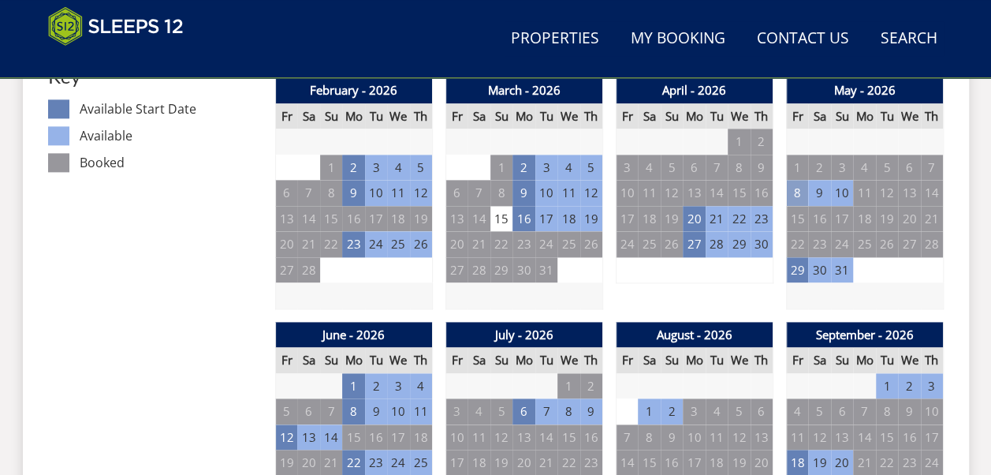
click at [802, 191] on td "8" at bounding box center [797, 193] width 22 height 26
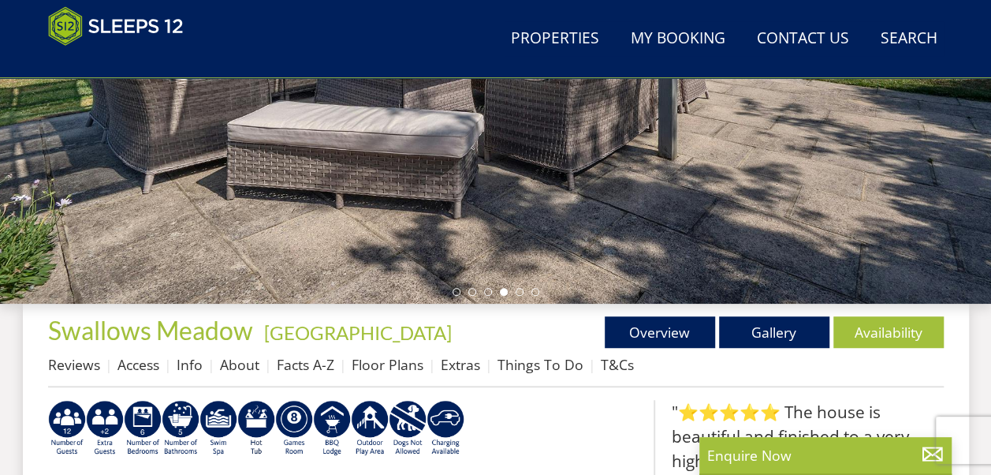
scroll to position [389, 0]
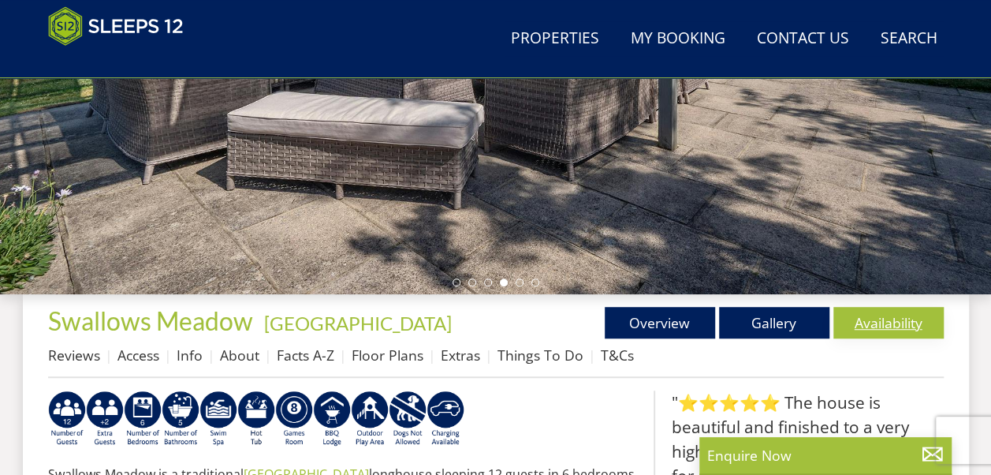
click at [899, 317] on link "Availability" at bounding box center [888, 323] width 110 height 32
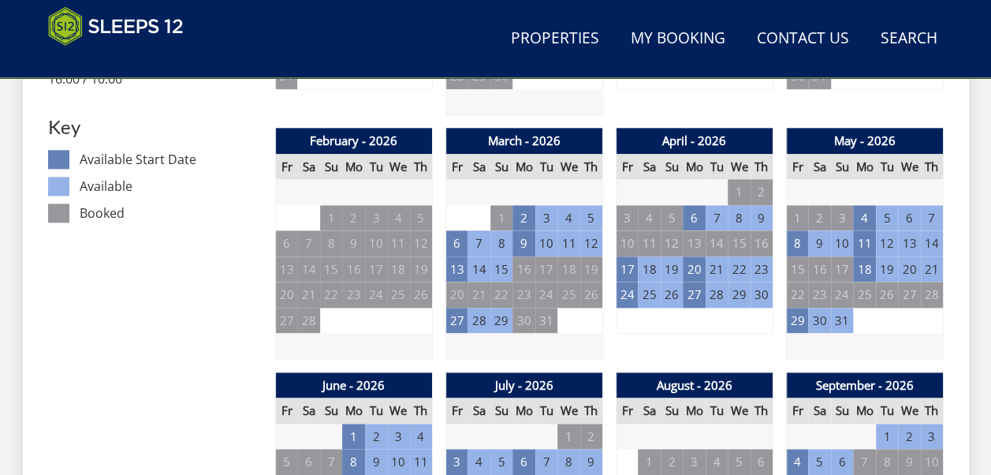
scroll to position [925, 0]
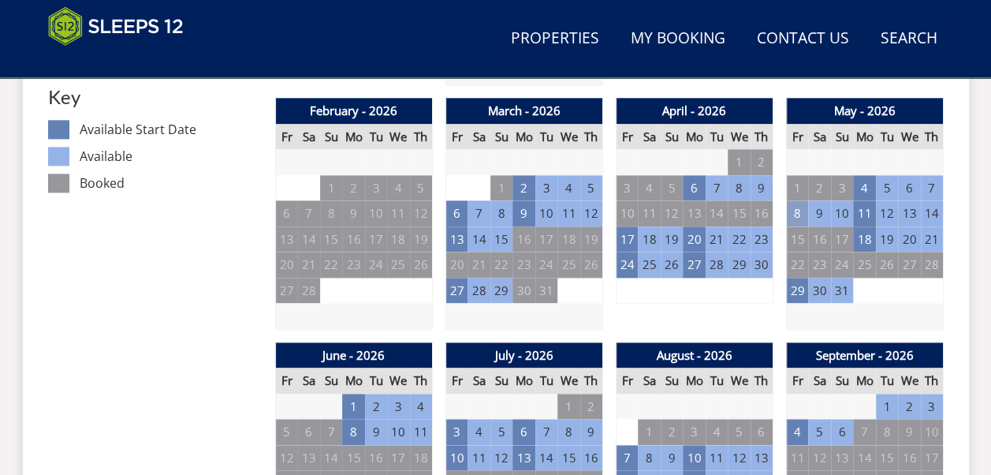
click at [796, 215] on td "8" at bounding box center [797, 213] width 22 height 26
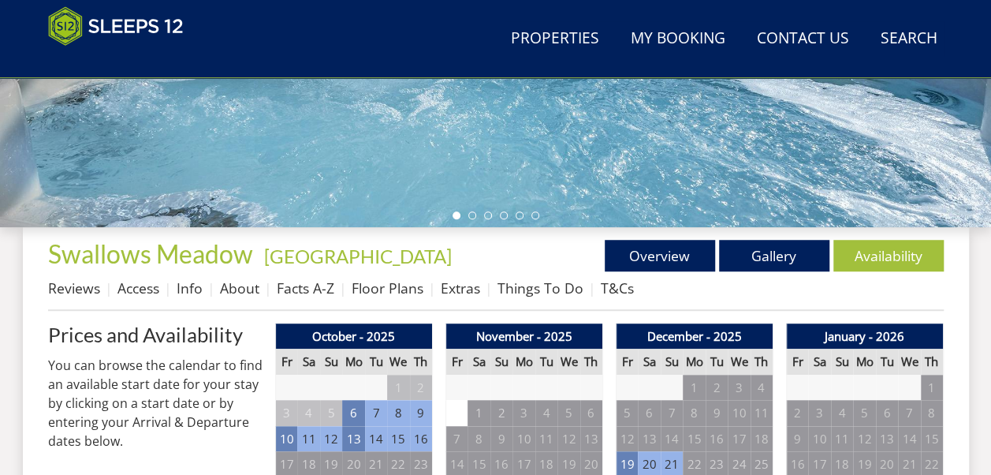
scroll to position [418, 0]
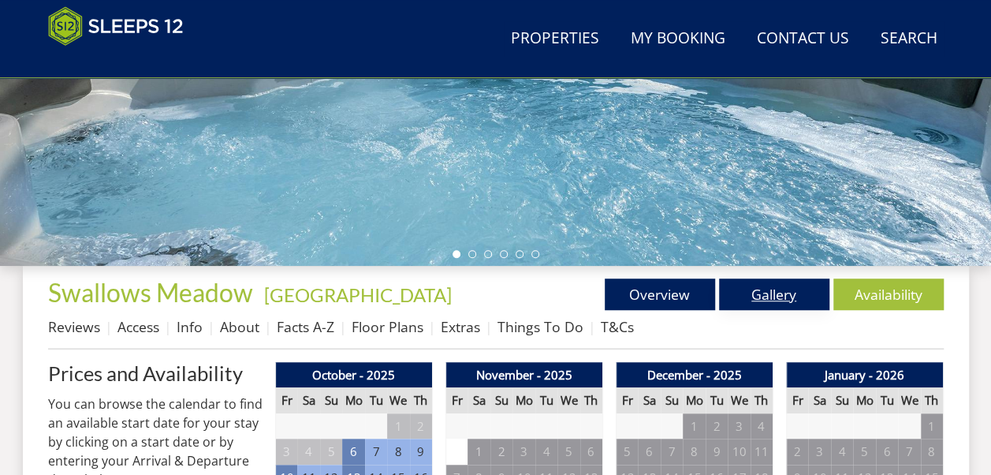
click at [788, 289] on link "Gallery" at bounding box center [774, 294] width 110 height 32
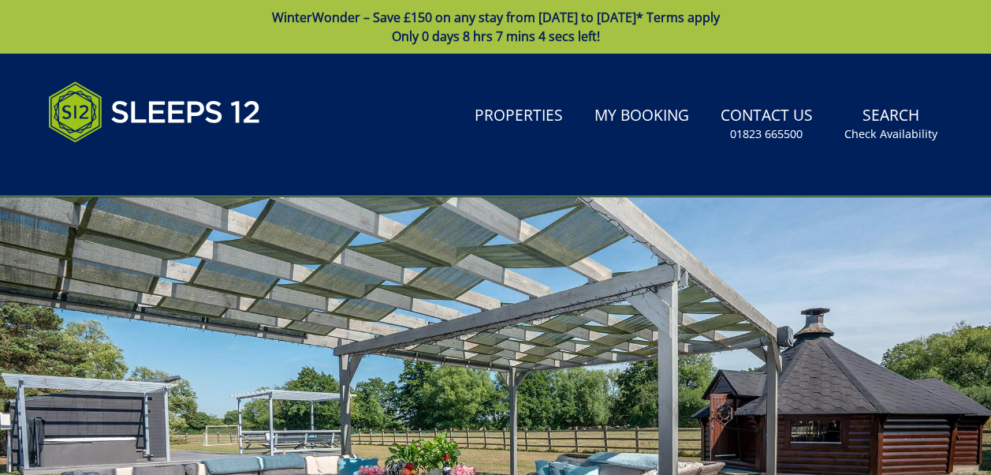
click at [788, 289] on div at bounding box center [495, 472] width 991 height 552
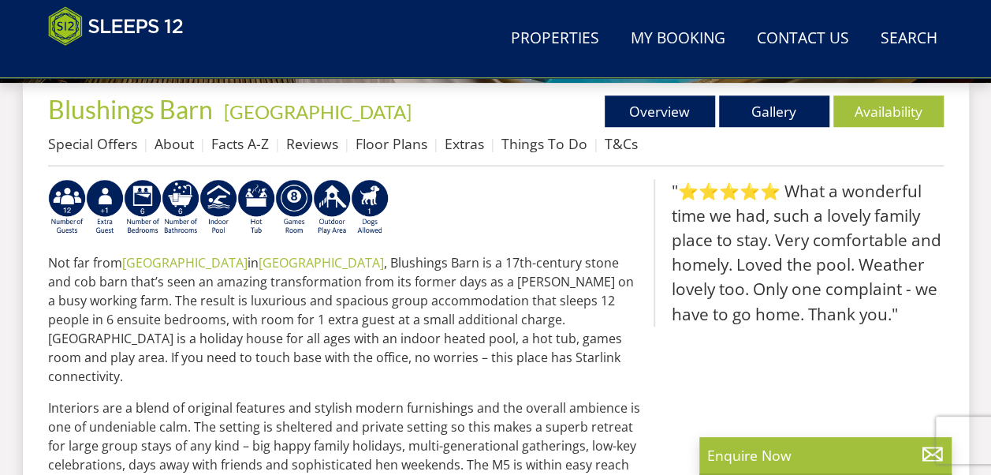
scroll to position [571, 0]
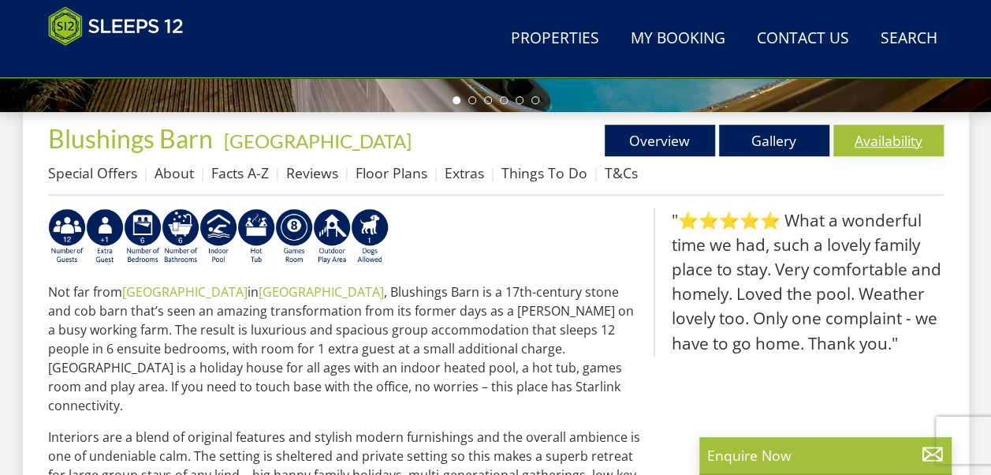
click at [894, 148] on link "Availability" at bounding box center [888, 141] width 110 height 32
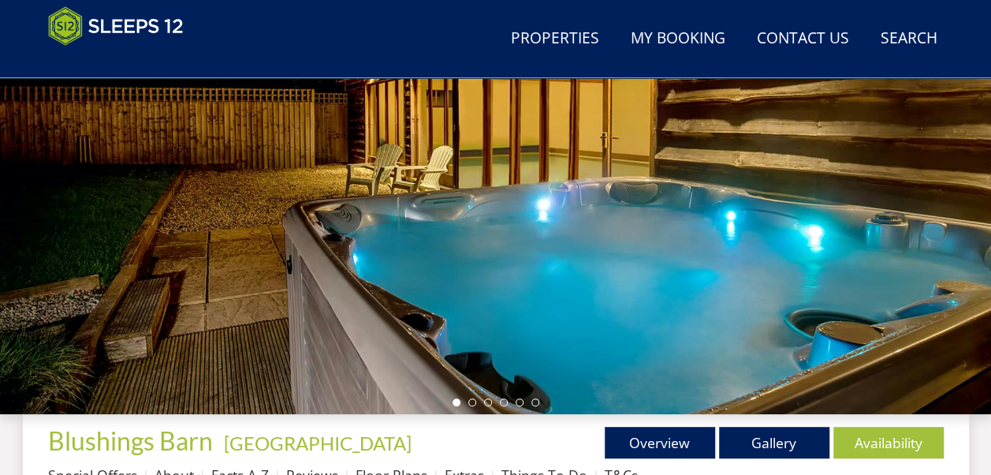
scroll to position [277, 0]
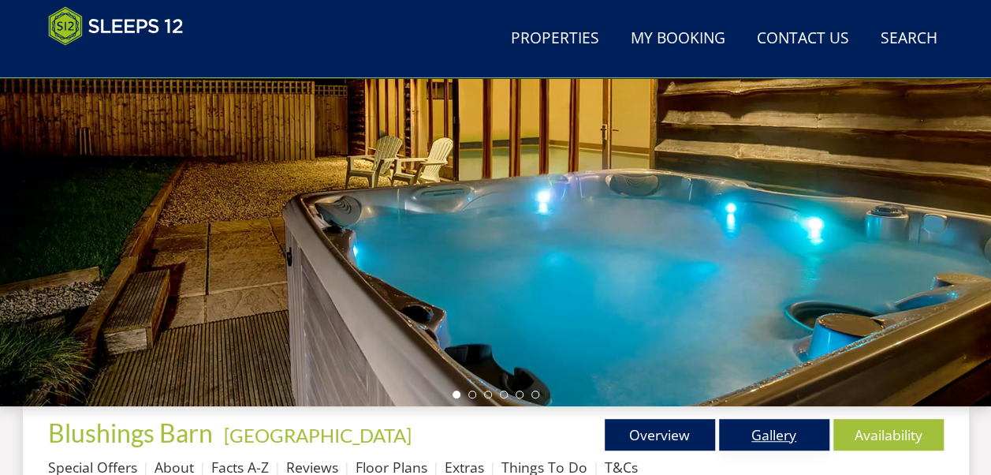
click at [801, 435] on link "Gallery" at bounding box center [774, 435] width 110 height 32
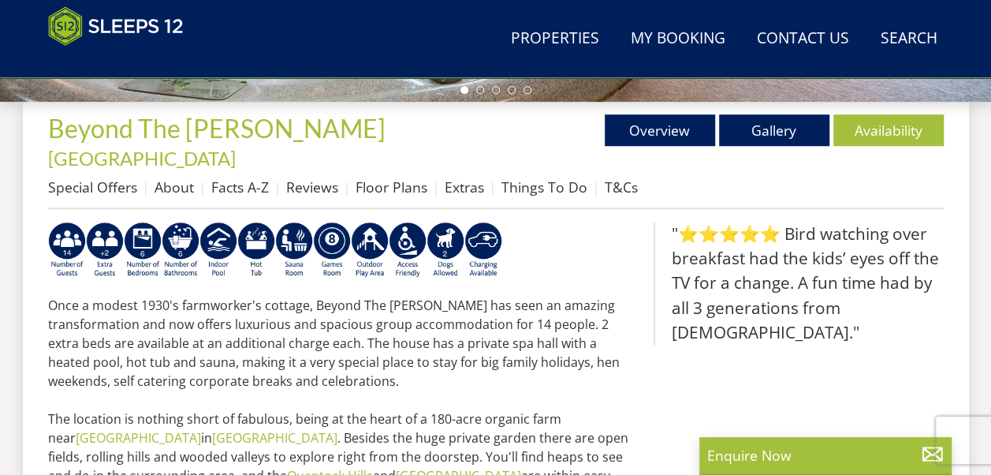
scroll to position [568, 0]
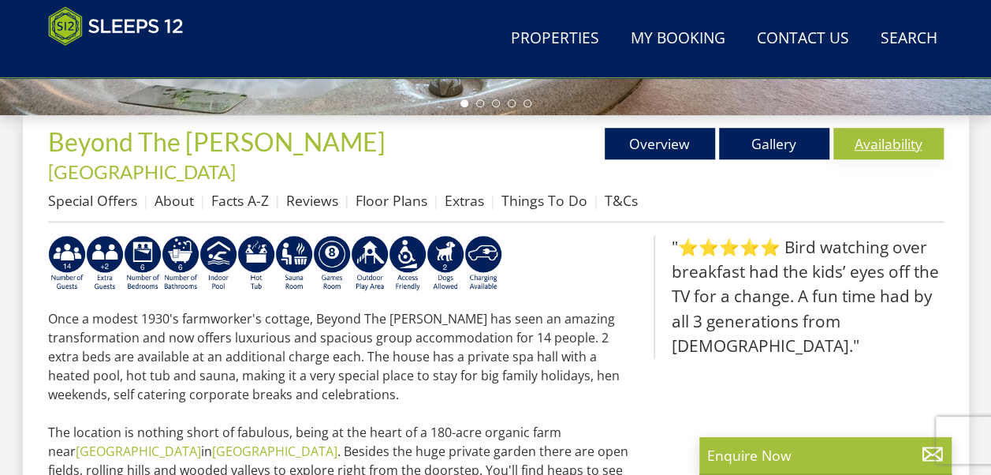
click at [921, 134] on link "Availability" at bounding box center [888, 144] width 110 height 32
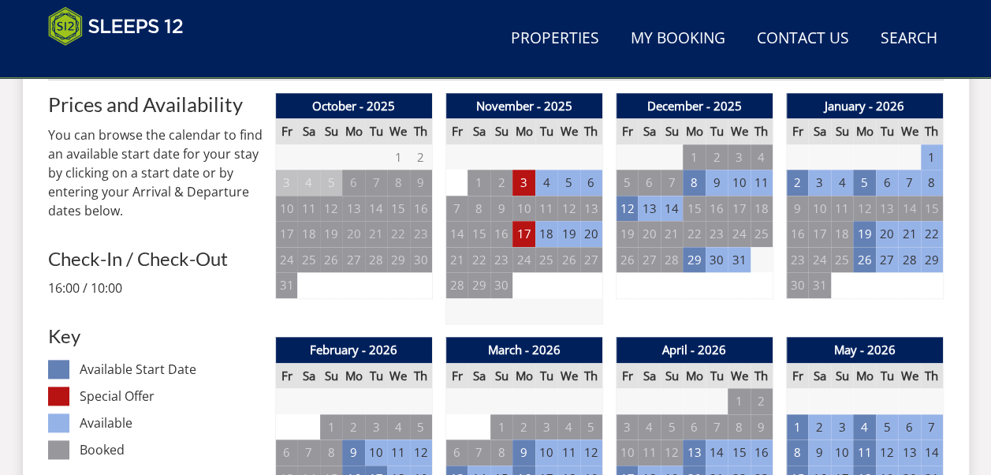
scroll to position [725, 0]
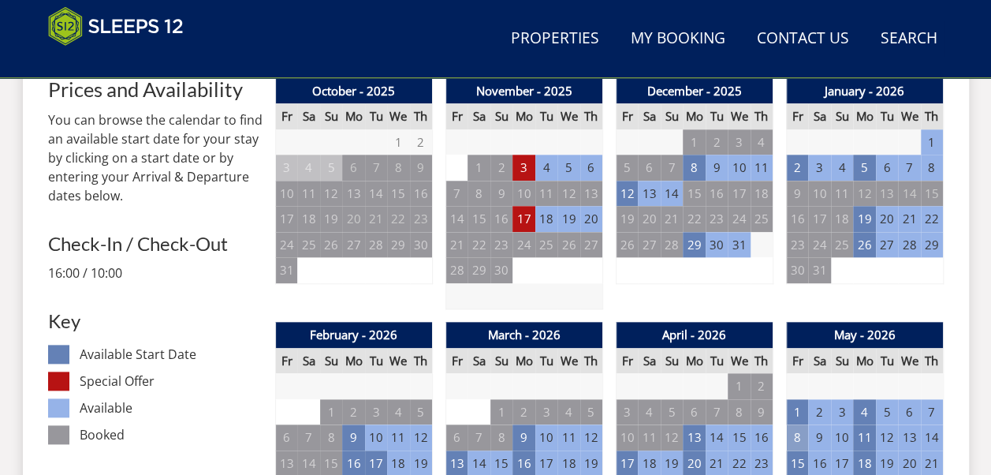
click at [790, 424] on td "8" at bounding box center [797, 437] width 22 height 26
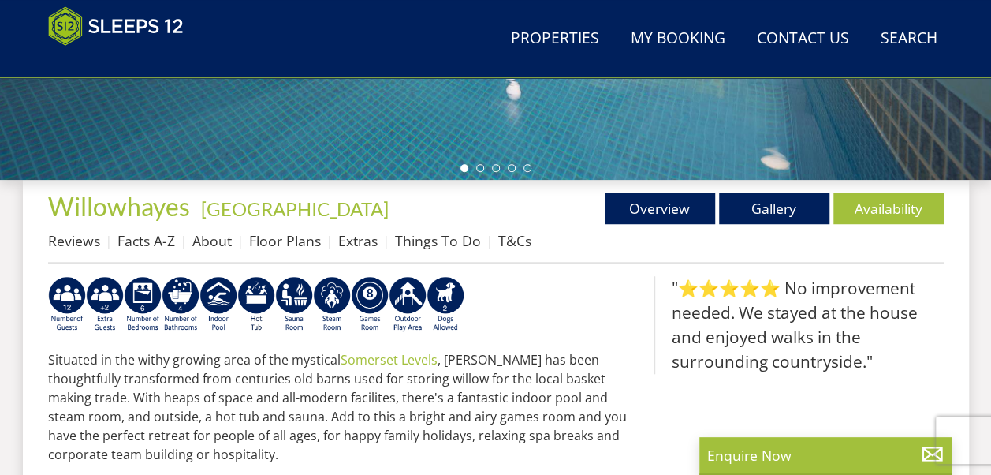
scroll to position [505, 0]
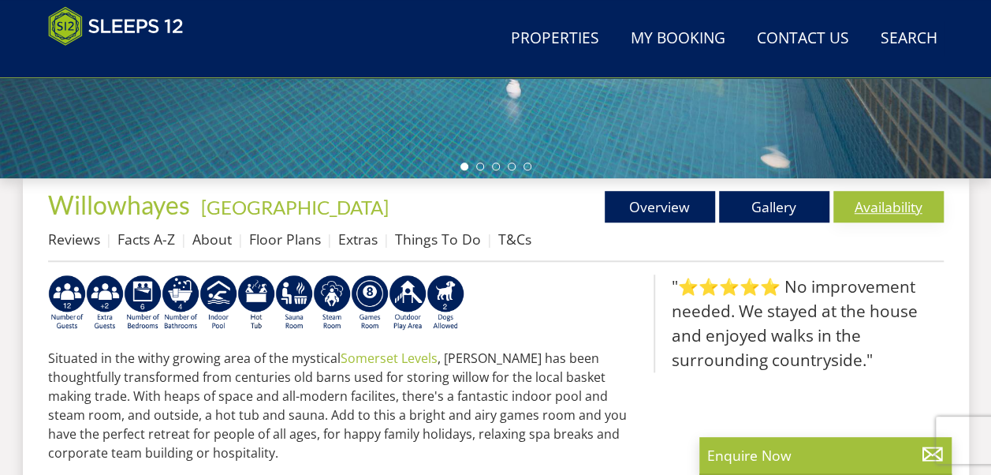
click at [887, 211] on link "Availability" at bounding box center [888, 207] width 110 height 32
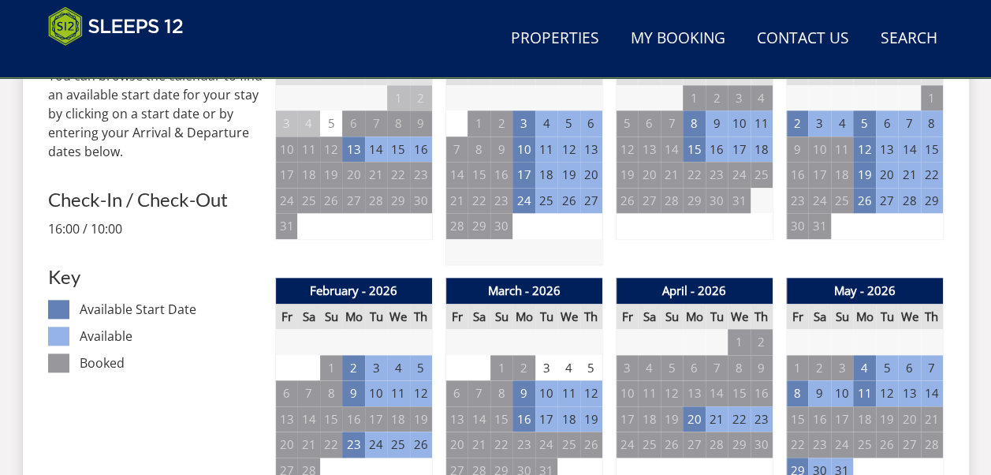
scroll to position [788, 0]
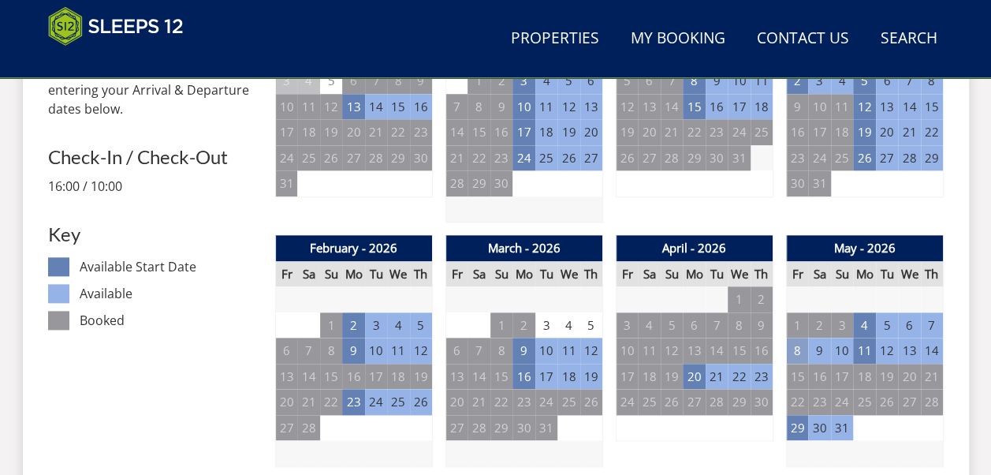
click at [806, 352] on td "8" at bounding box center [797, 350] width 22 height 26
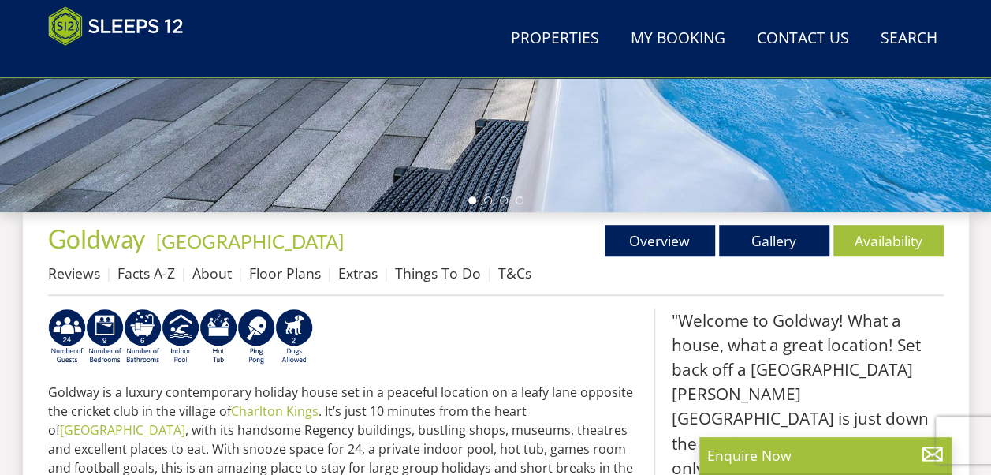
scroll to position [470, 0]
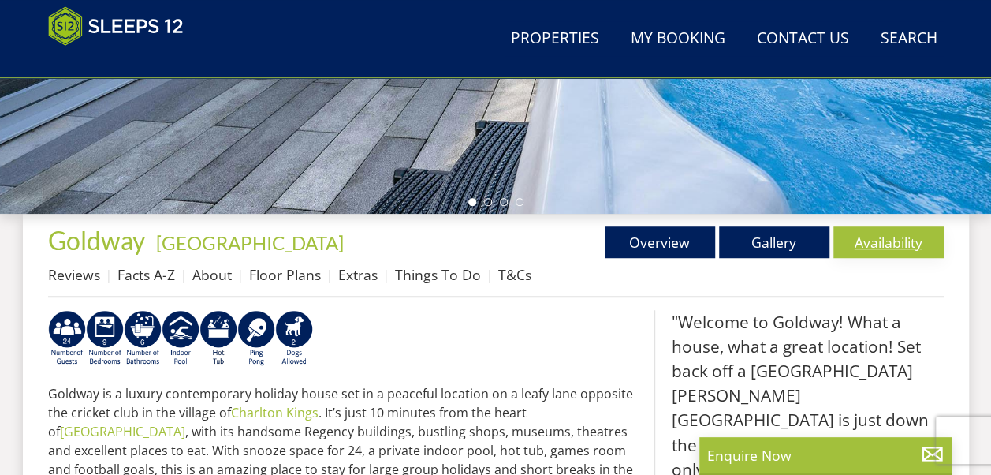
click at [899, 247] on link "Availability" at bounding box center [888, 242] width 110 height 32
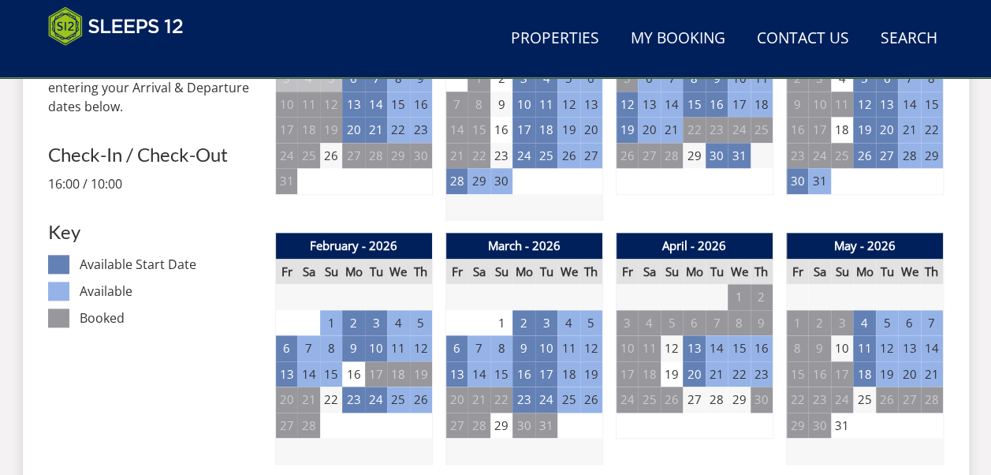
scroll to position [787, 0]
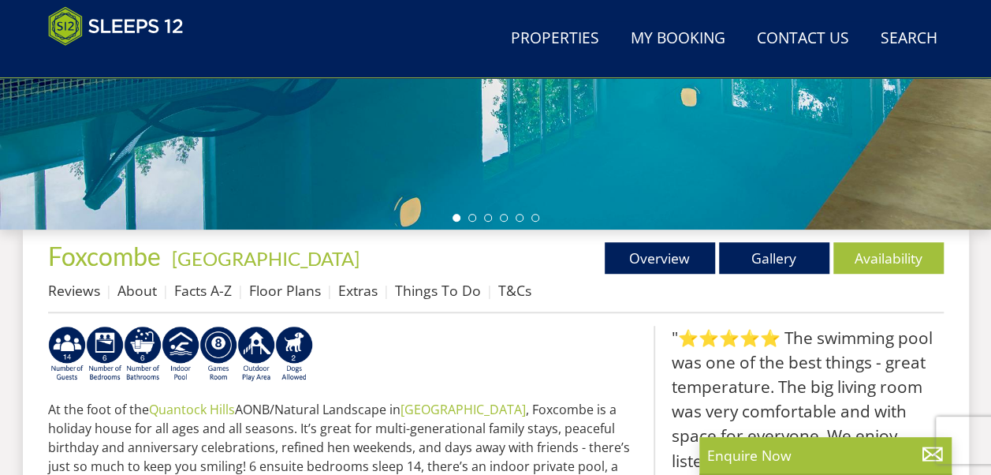
scroll to position [459, 0]
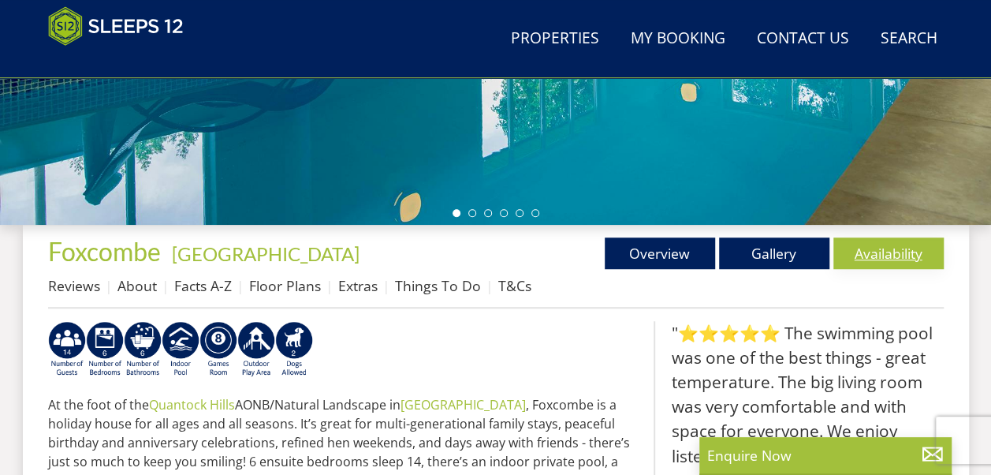
click at [888, 251] on link "Availability" at bounding box center [888, 253] width 110 height 32
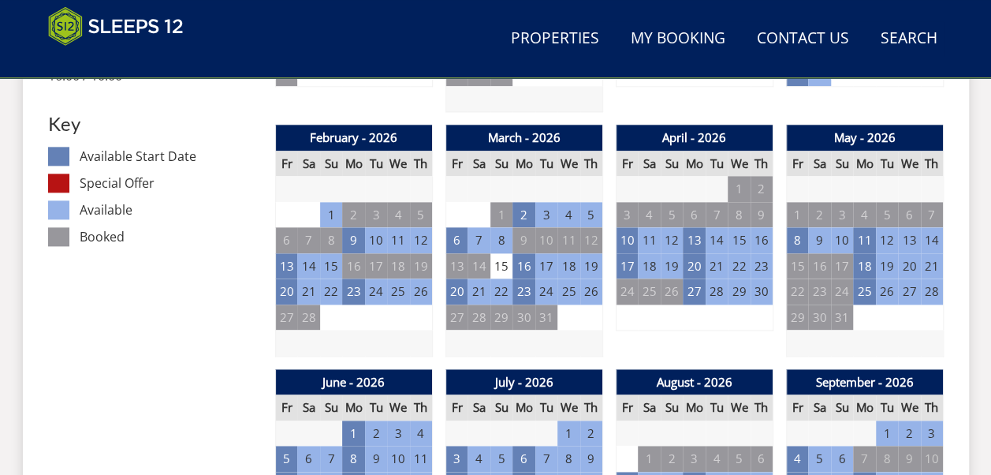
scroll to position [877, 0]
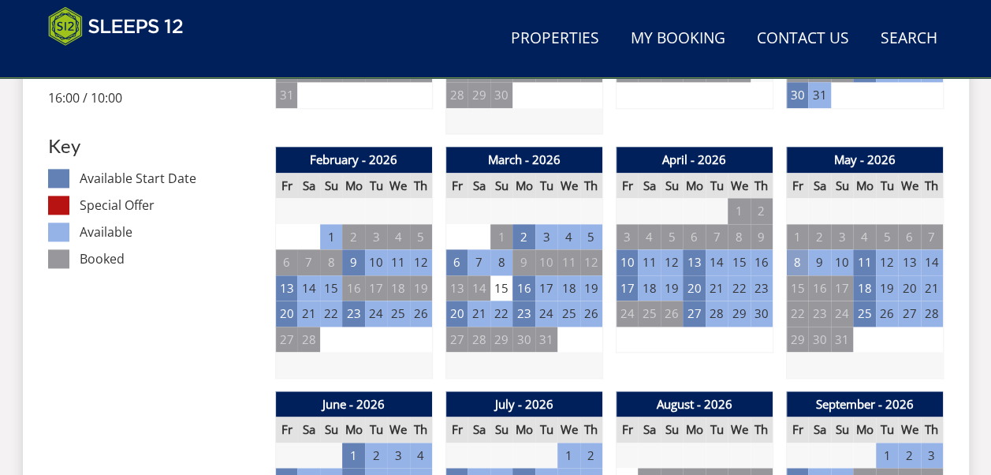
click at [799, 266] on td "8" at bounding box center [797, 262] width 22 height 26
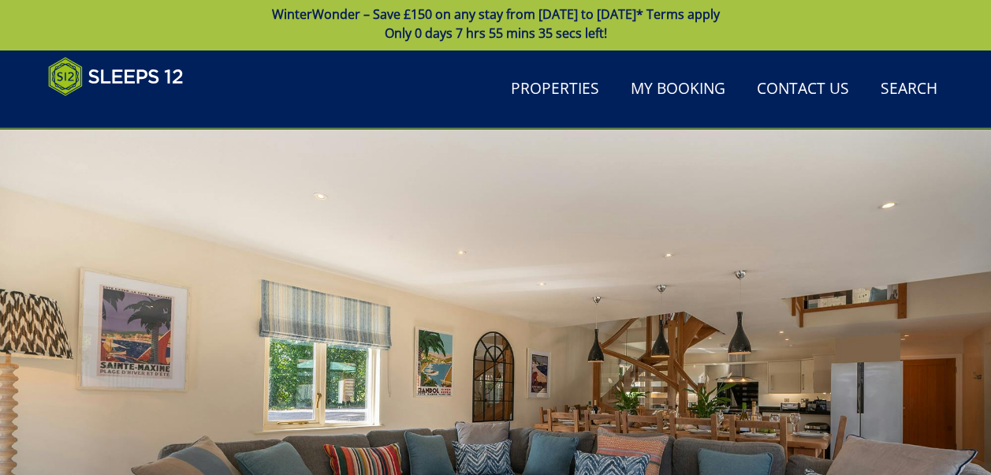
scroll to position [0, 0]
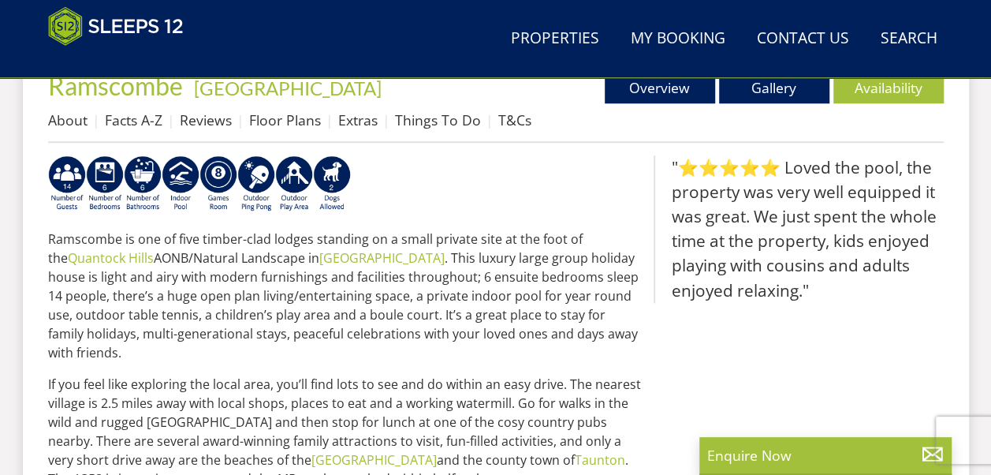
scroll to position [622, 0]
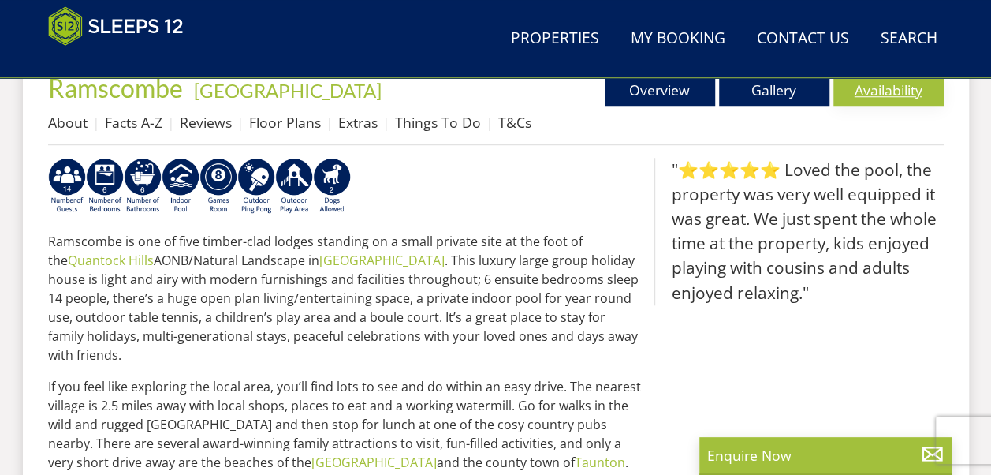
click at [908, 89] on link "Availability" at bounding box center [888, 90] width 110 height 32
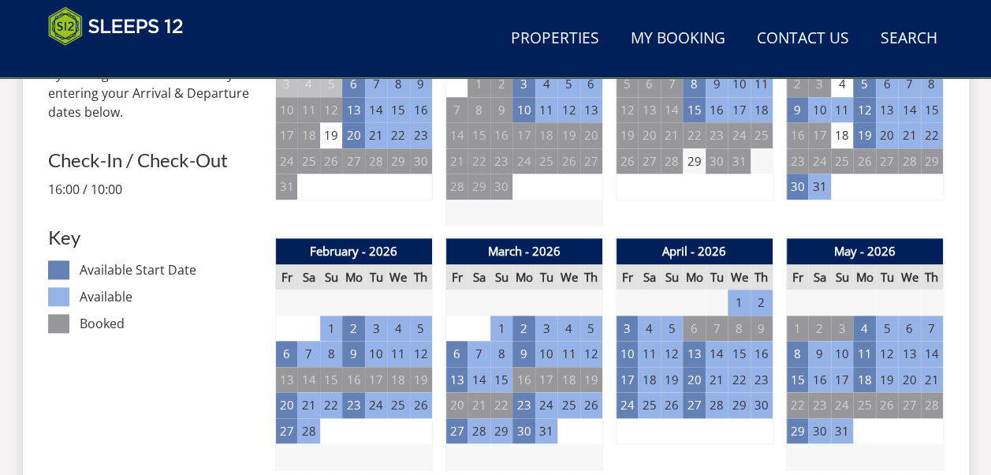
scroll to position [790, 0]
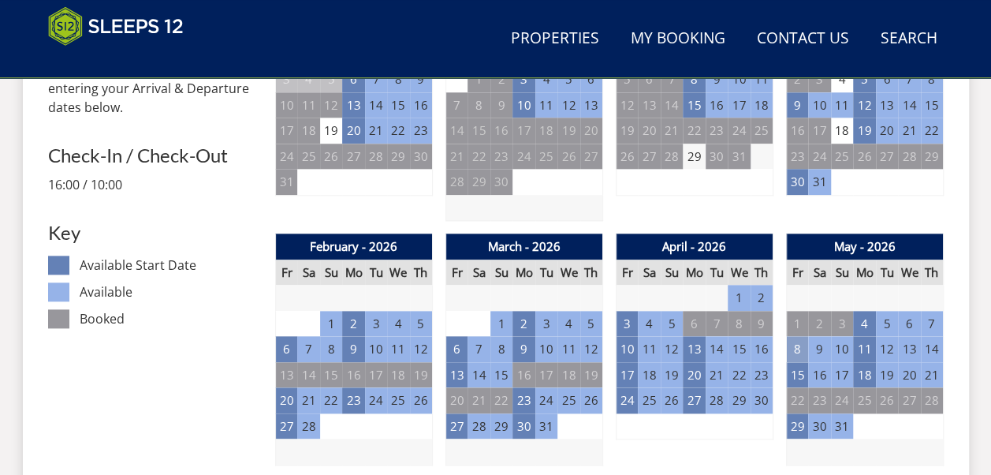
click at [795, 345] on td "8" at bounding box center [797, 349] width 22 height 26
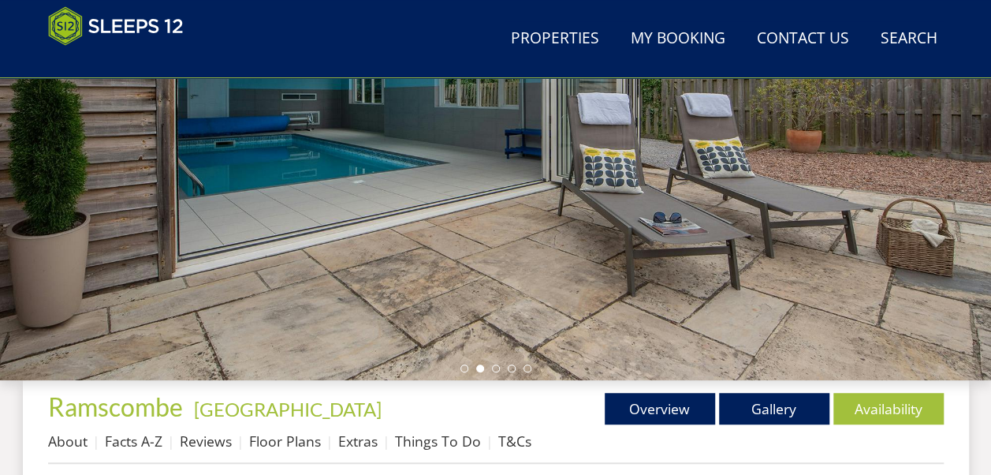
scroll to position [337, 0]
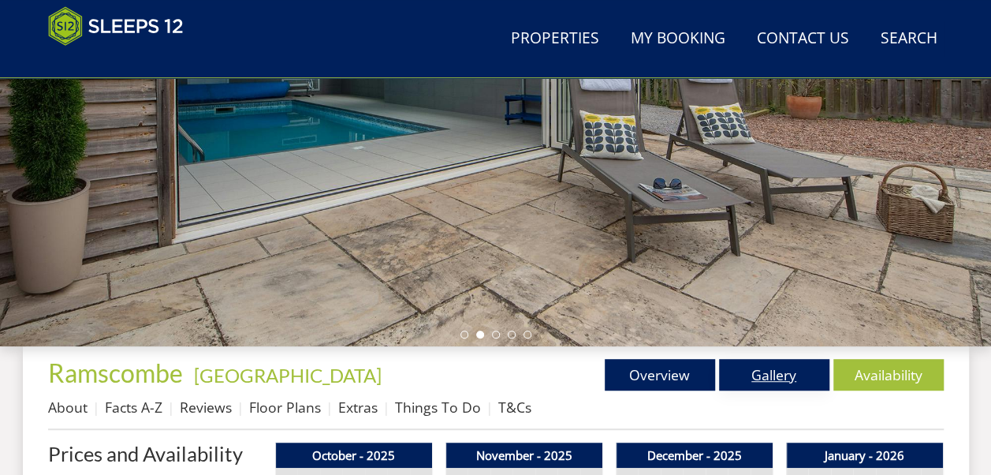
click at [769, 380] on link "Gallery" at bounding box center [774, 375] width 110 height 32
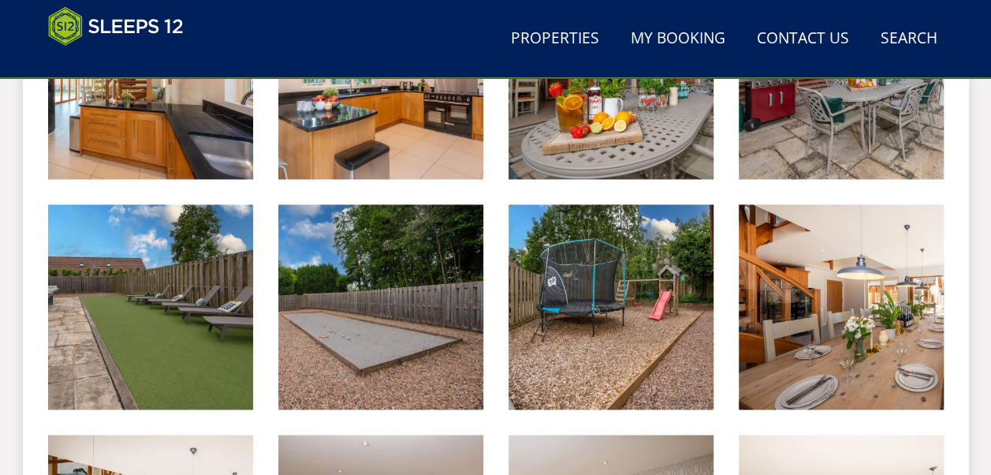
scroll to position [359, 0]
